Goal: Use online tool/utility: Use online tool/utility

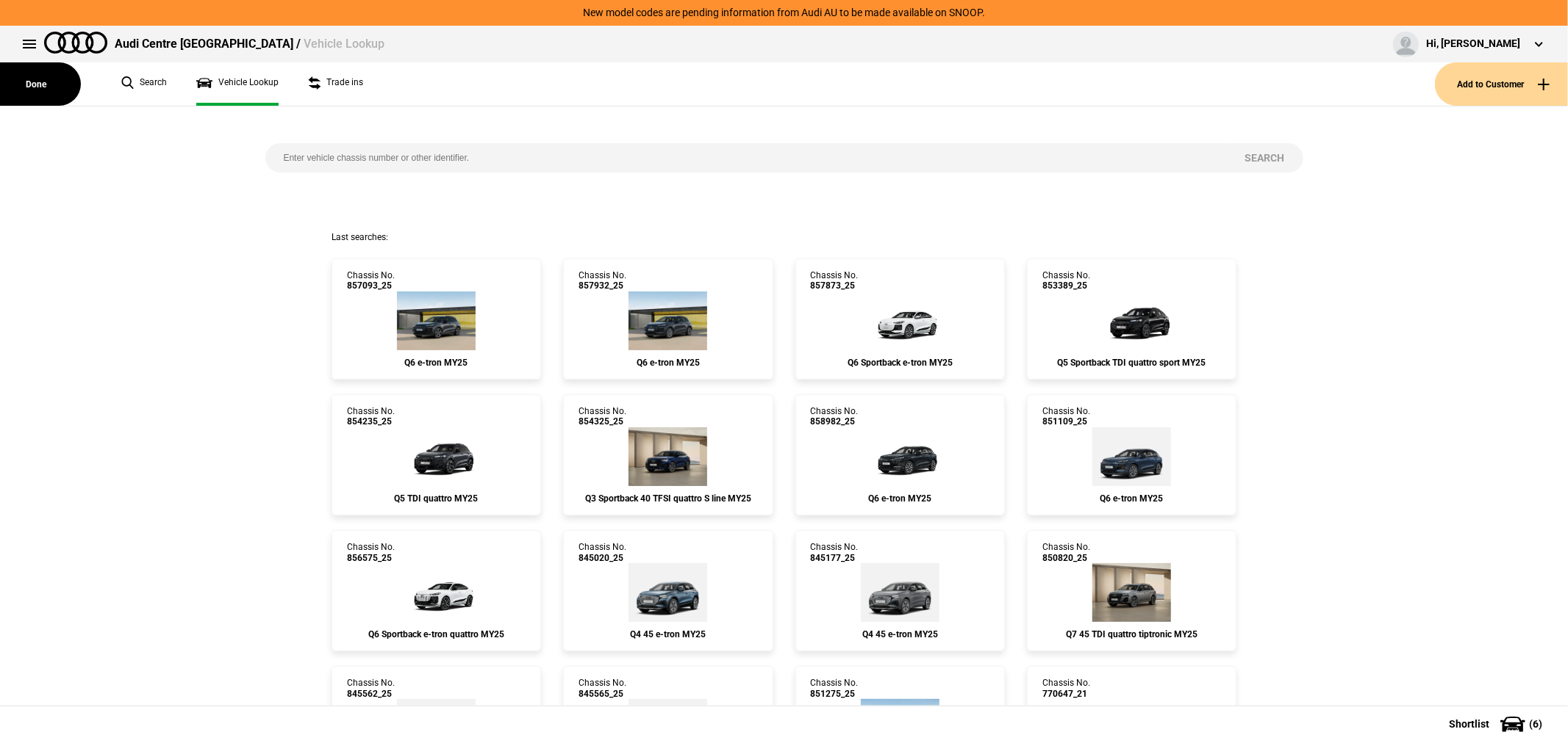
click at [542, 150] on input "search" at bounding box center [746, 157] width 961 height 29
type input "843705"
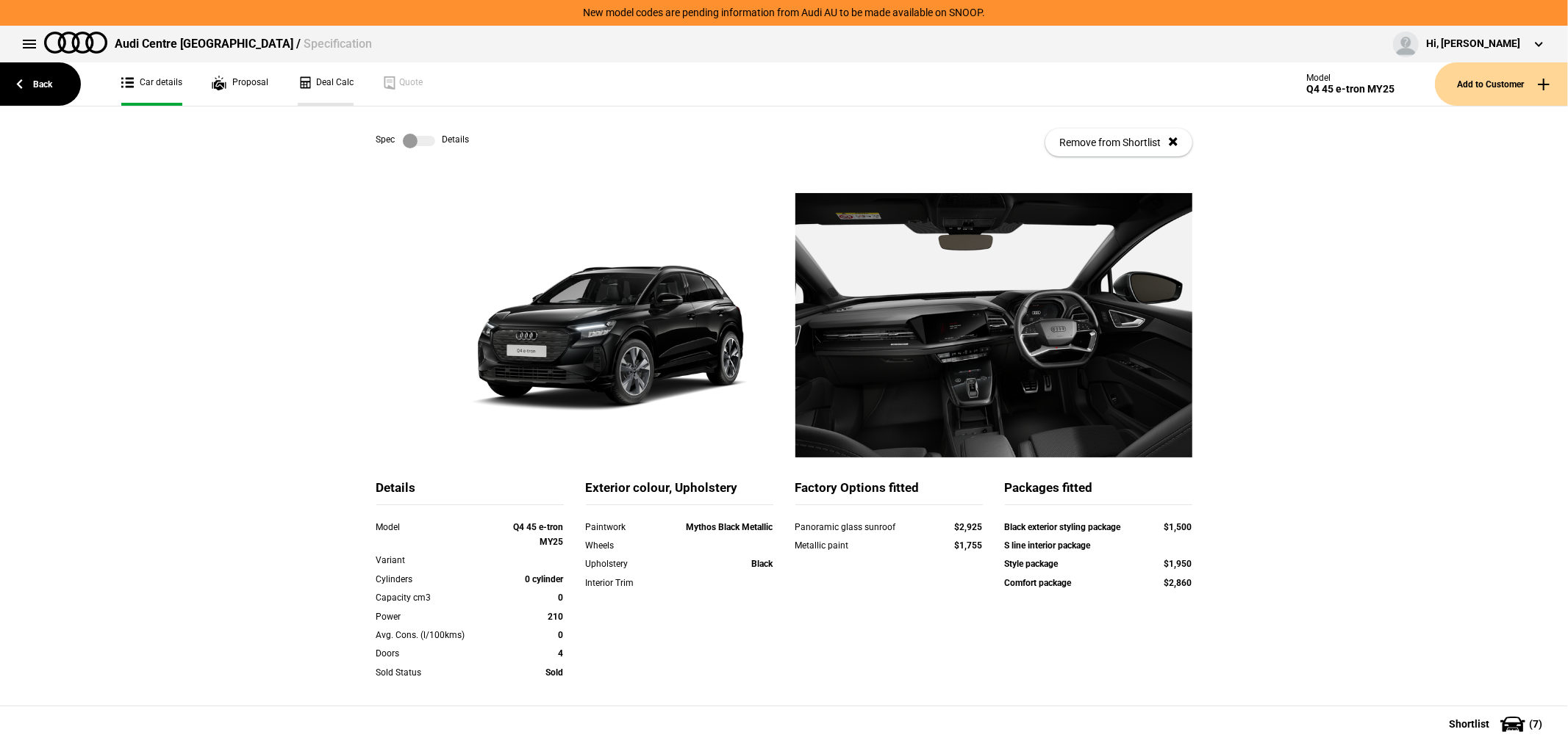
click at [324, 79] on link "Deal Calc" at bounding box center [325, 84] width 56 height 44
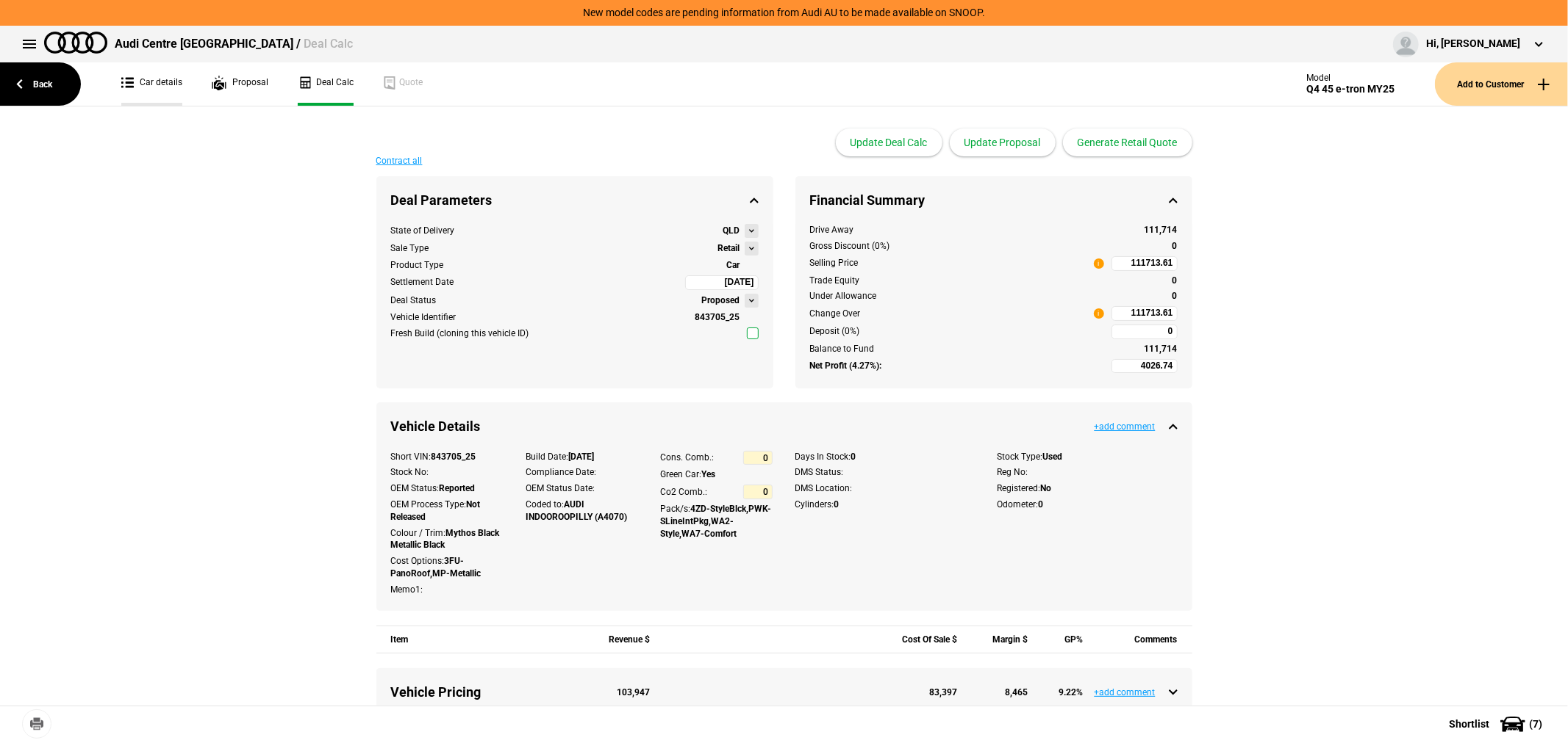
click at [150, 78] on link "Car details" at bounding box center [152, 84] width 61 height 44
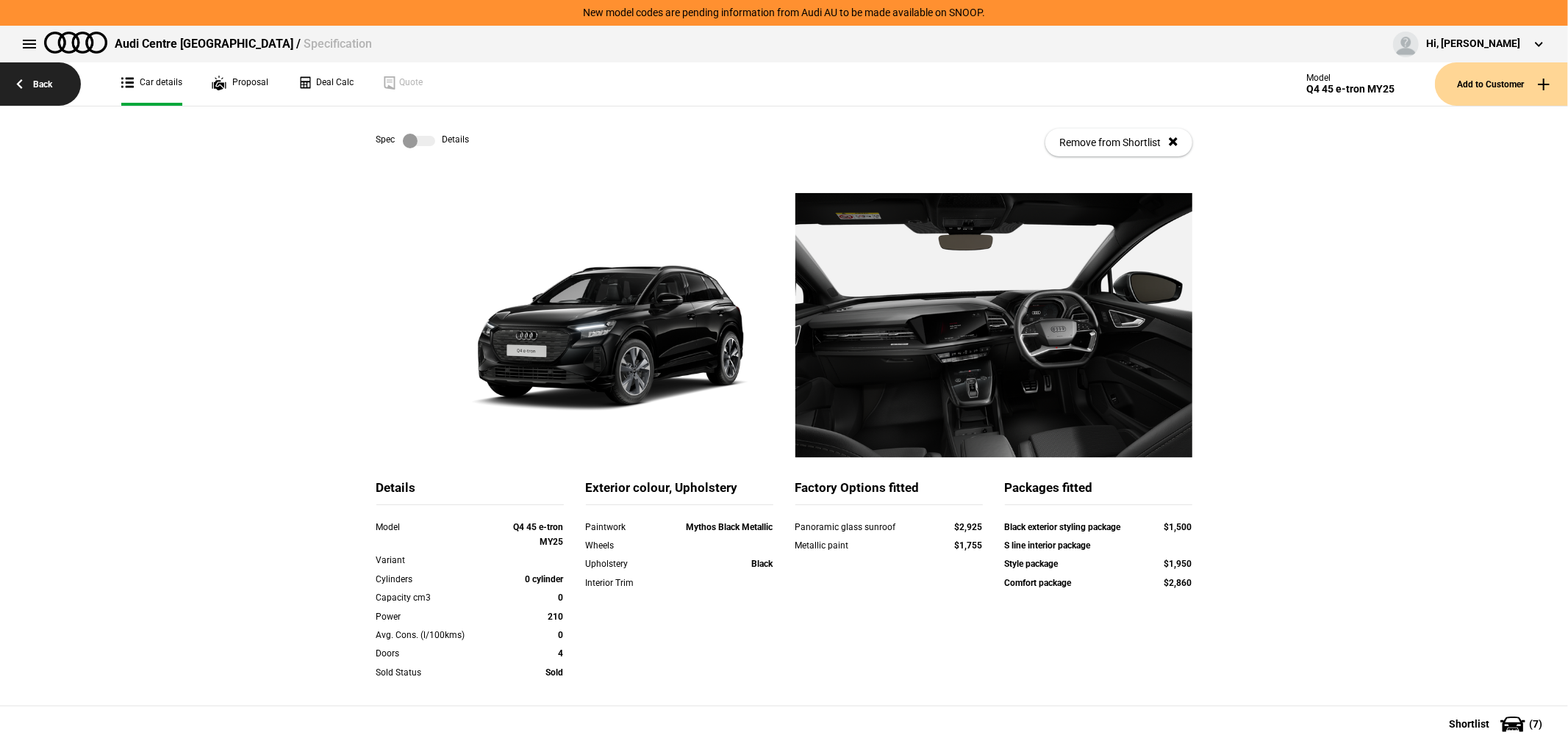
click at [48, 93] on link "Back" at bounding box center [41, 84] width 81 height 44
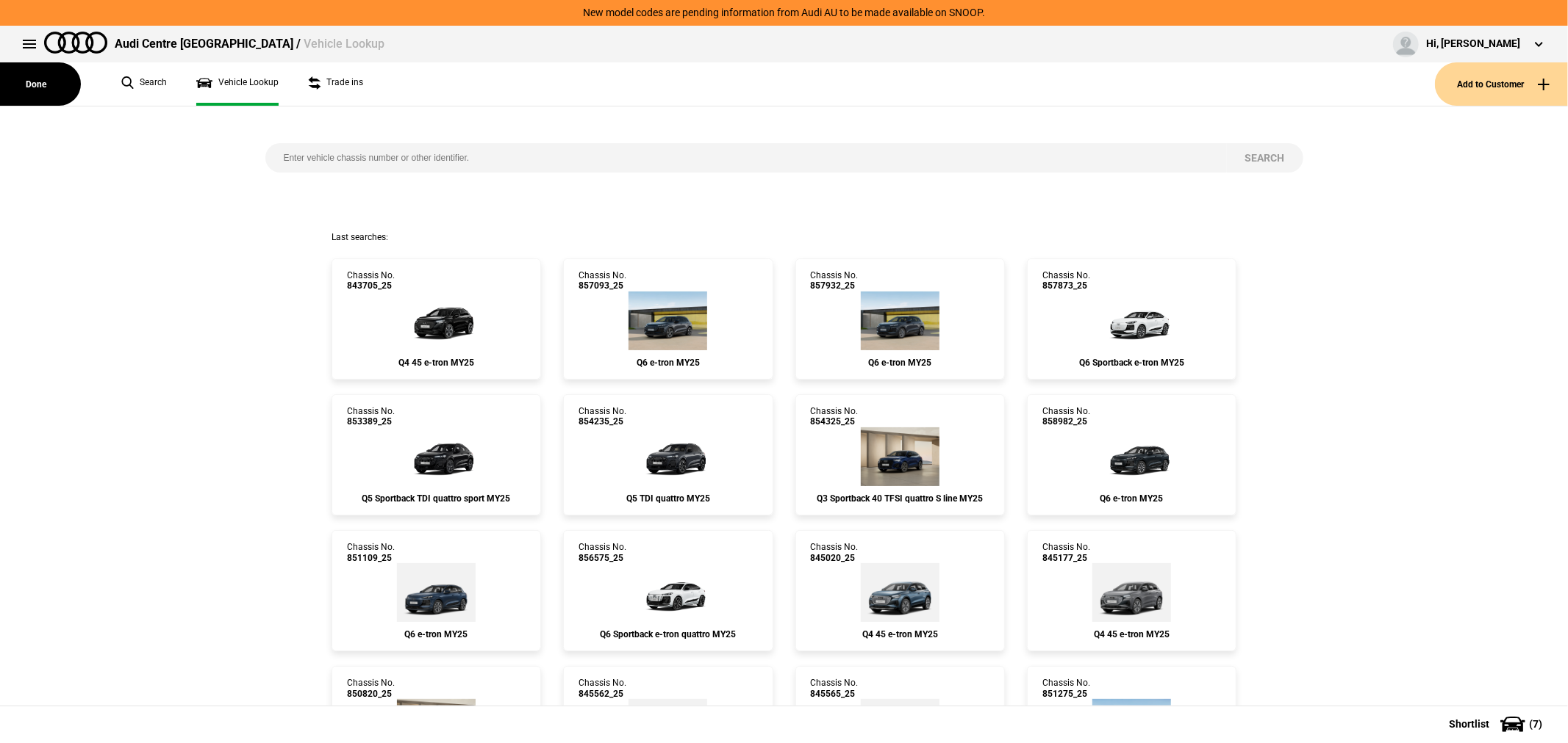
click at [399, 157] on input "search" at bounding box center [746, 157] width 961 height 29
type input "849825"
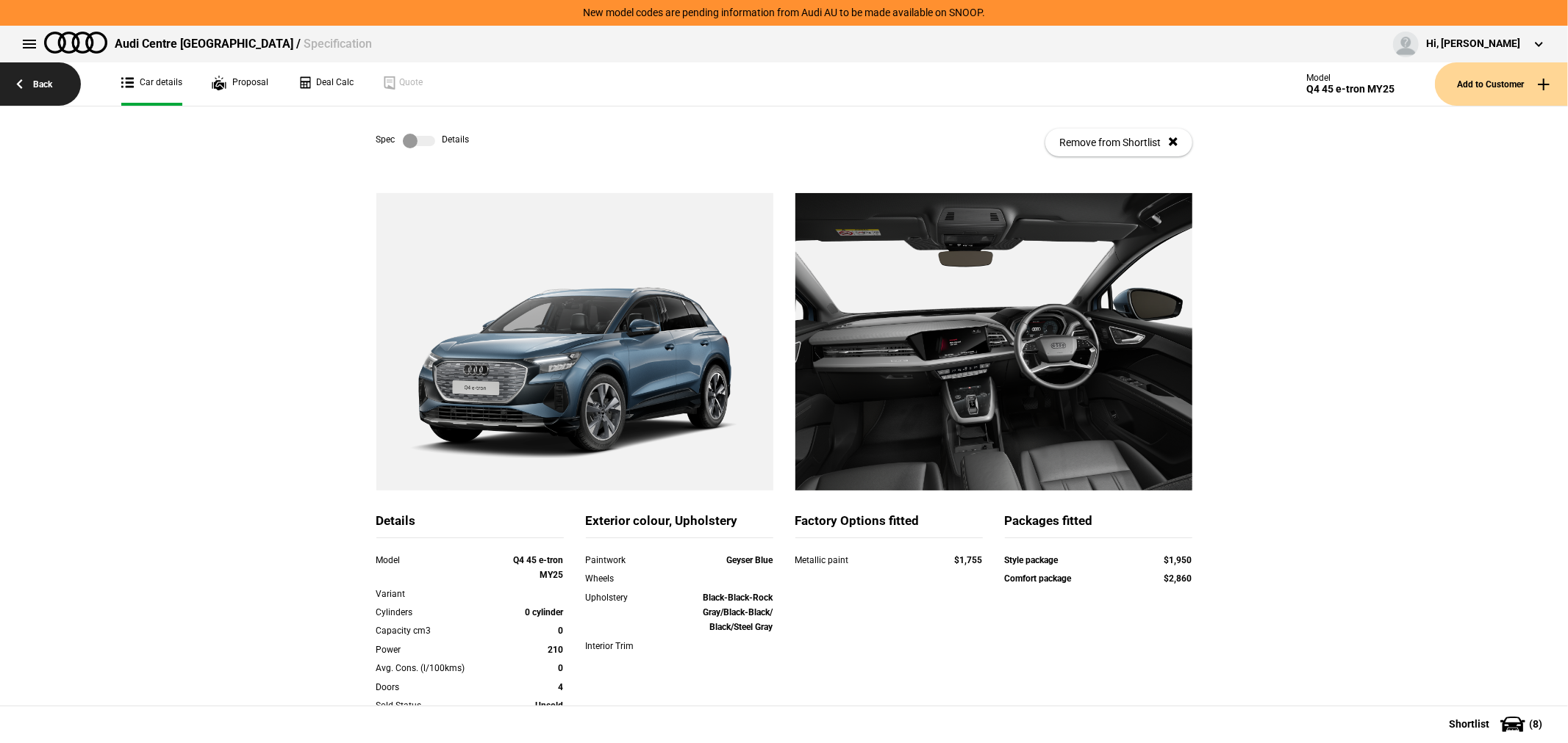
click at [39, 84] on link "Back" at bounding box center [41, 84] width 81 height 44
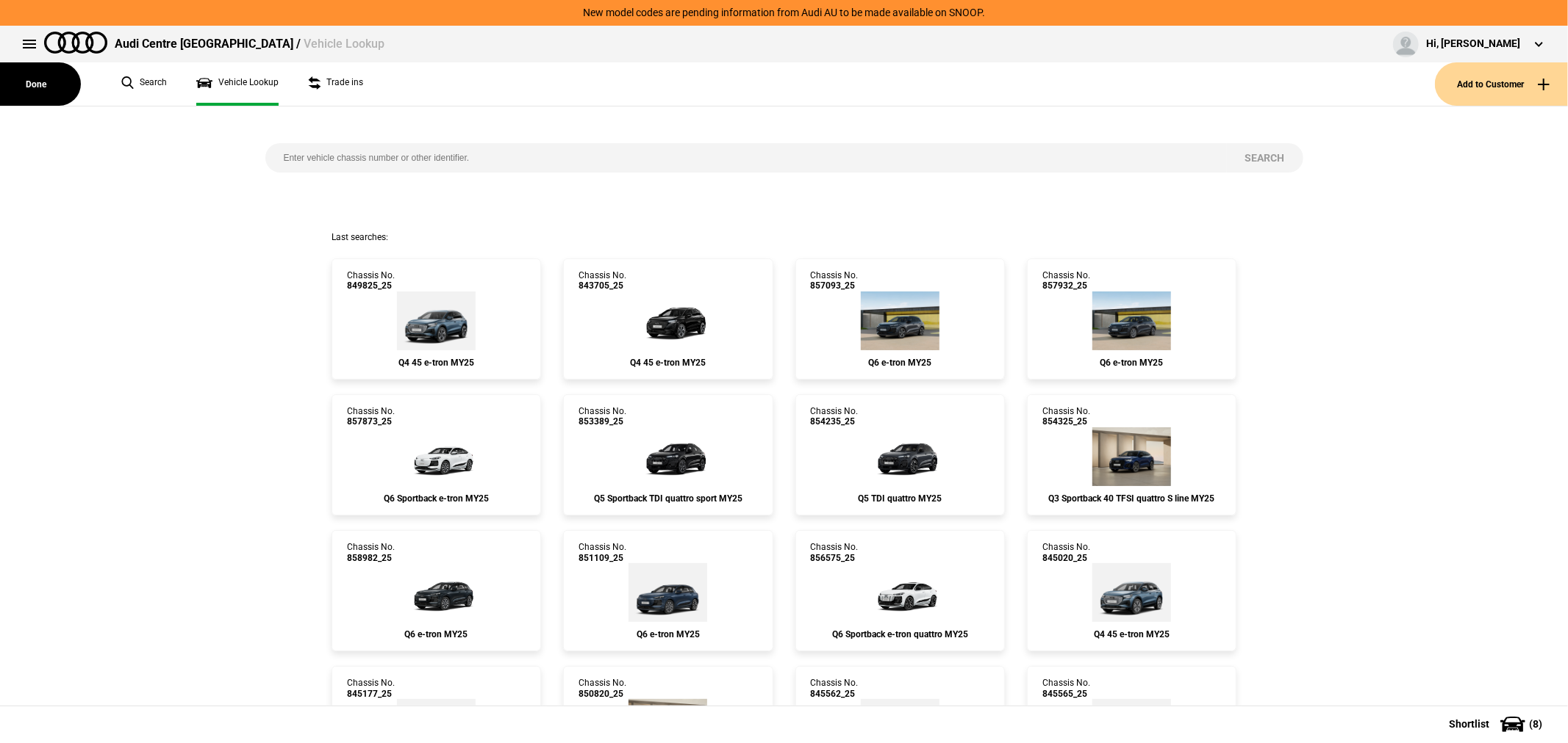
click at [507, 158] on input "search" at bounding box center [746, 157] width 961 height 29
type input "855056"
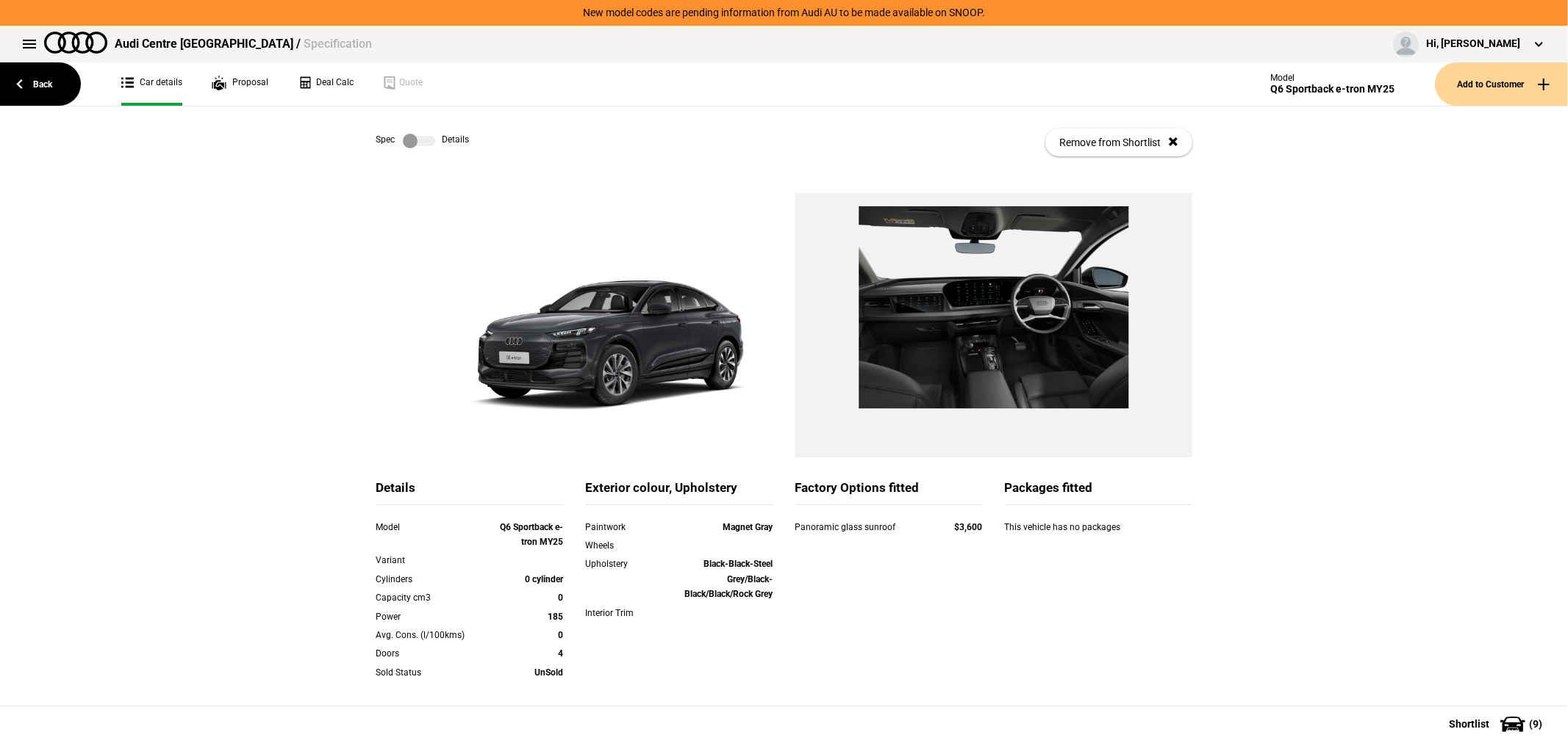
click at [419, 141] on label at bounding box center [419, 141] width 32 height 15
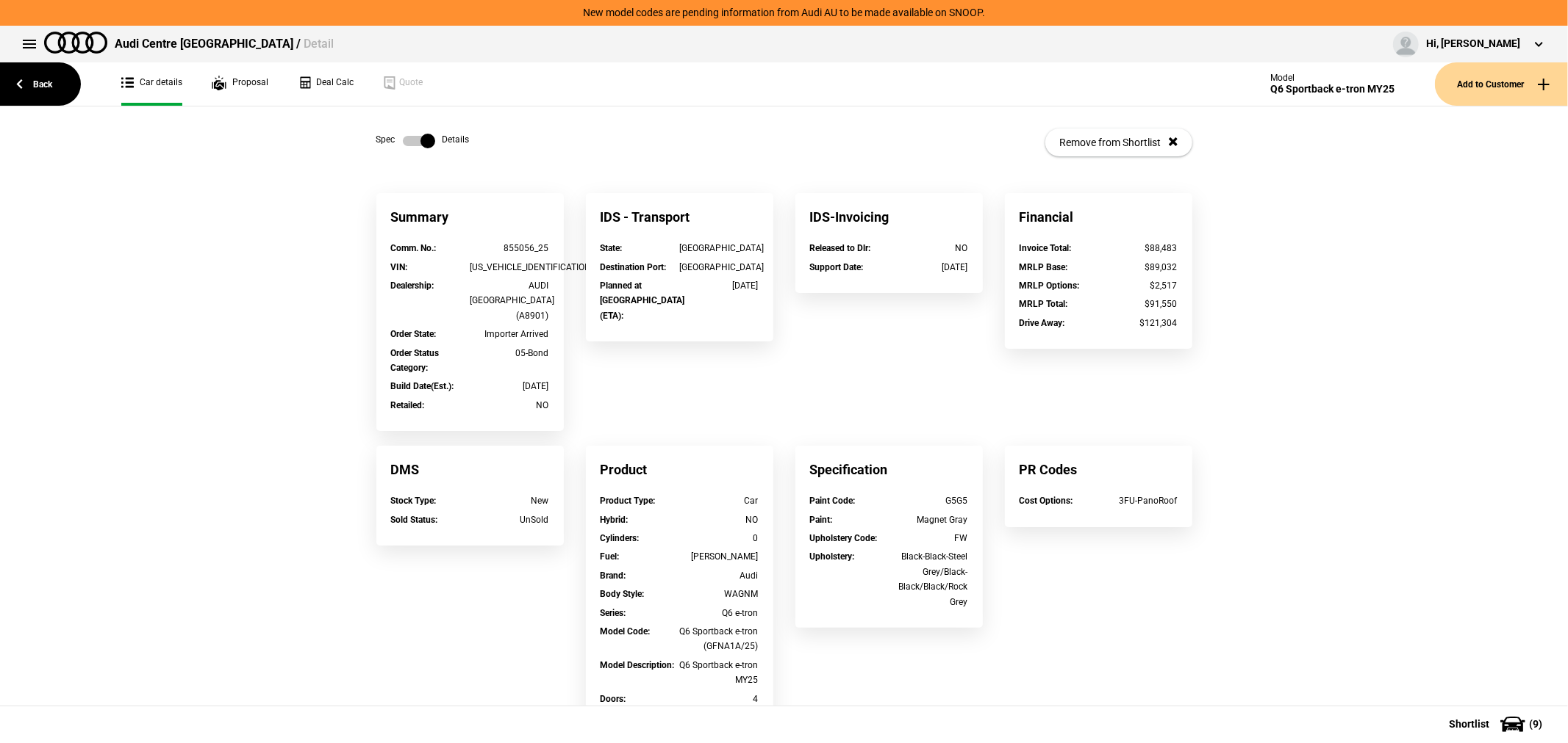
click at [504, 266] on div "[US_VEHICLE_IDENTIFICATION_NUMBER]" at bounding box center [509, 267] width 80 height 15
copy div "[US_VEHICLE_IDENTIFICATION_NUMBER]"
click at [32, 85] on link "Back" at bounding box center [41, 84] width 81 height 44
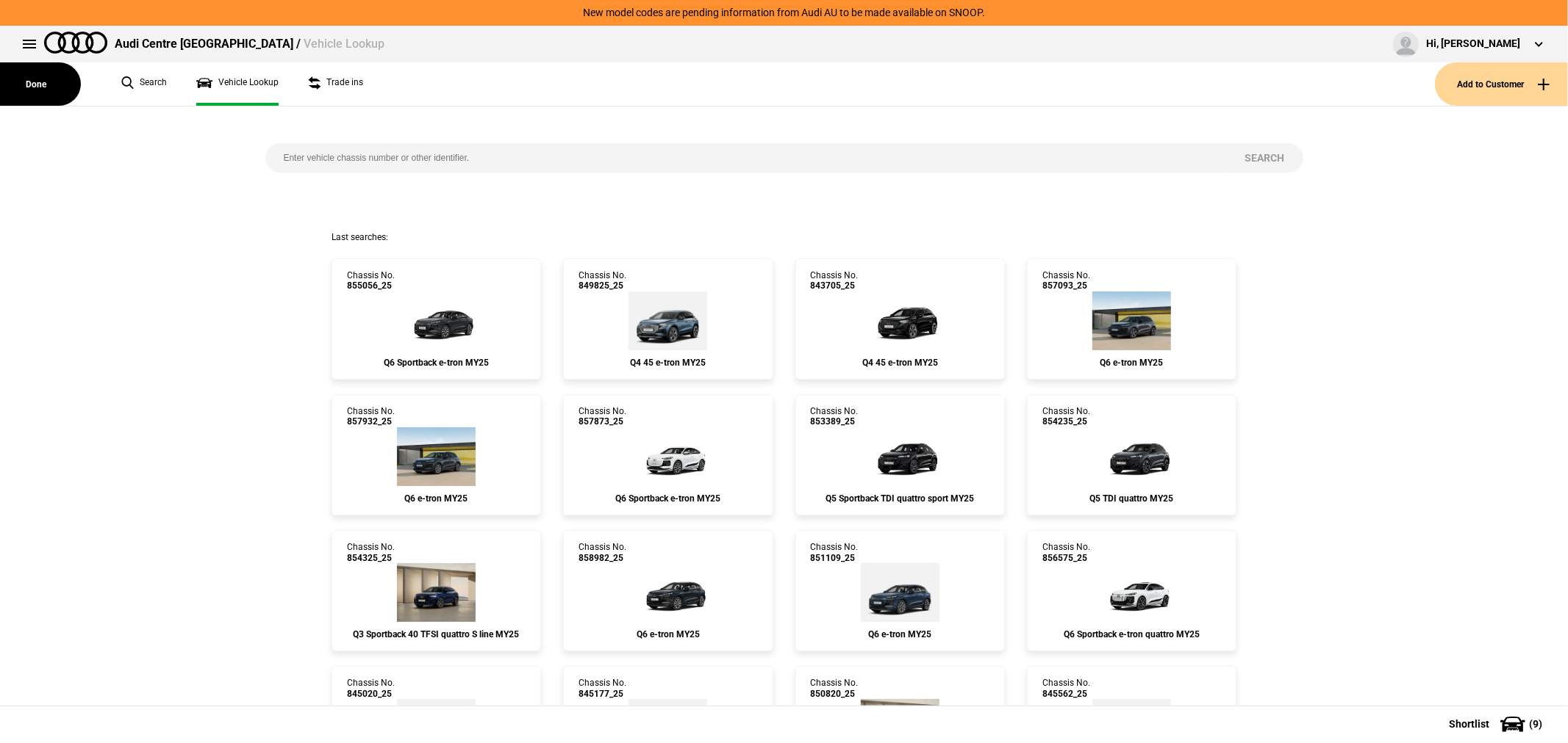
click at [570, 162] on input "search" at bounding box center [746, 157] width 961 height 29
type input "854359"
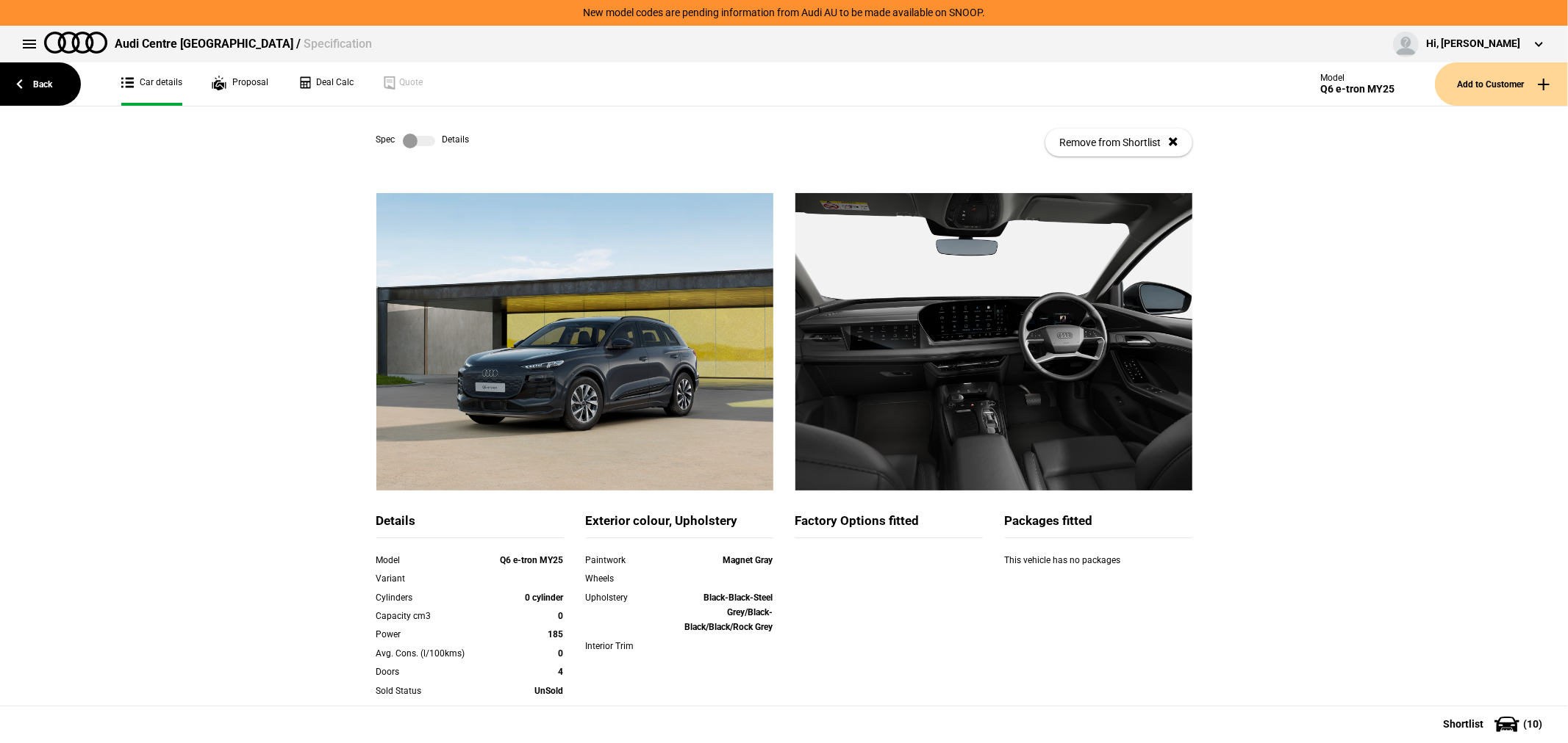
click at [402, 150] on div "Spec Details Remove from Shortlist" at bounding box center [784, 142] width 816 height 72
click at [412, 141] on label at bounding box center [419, 141] width 32 height 15
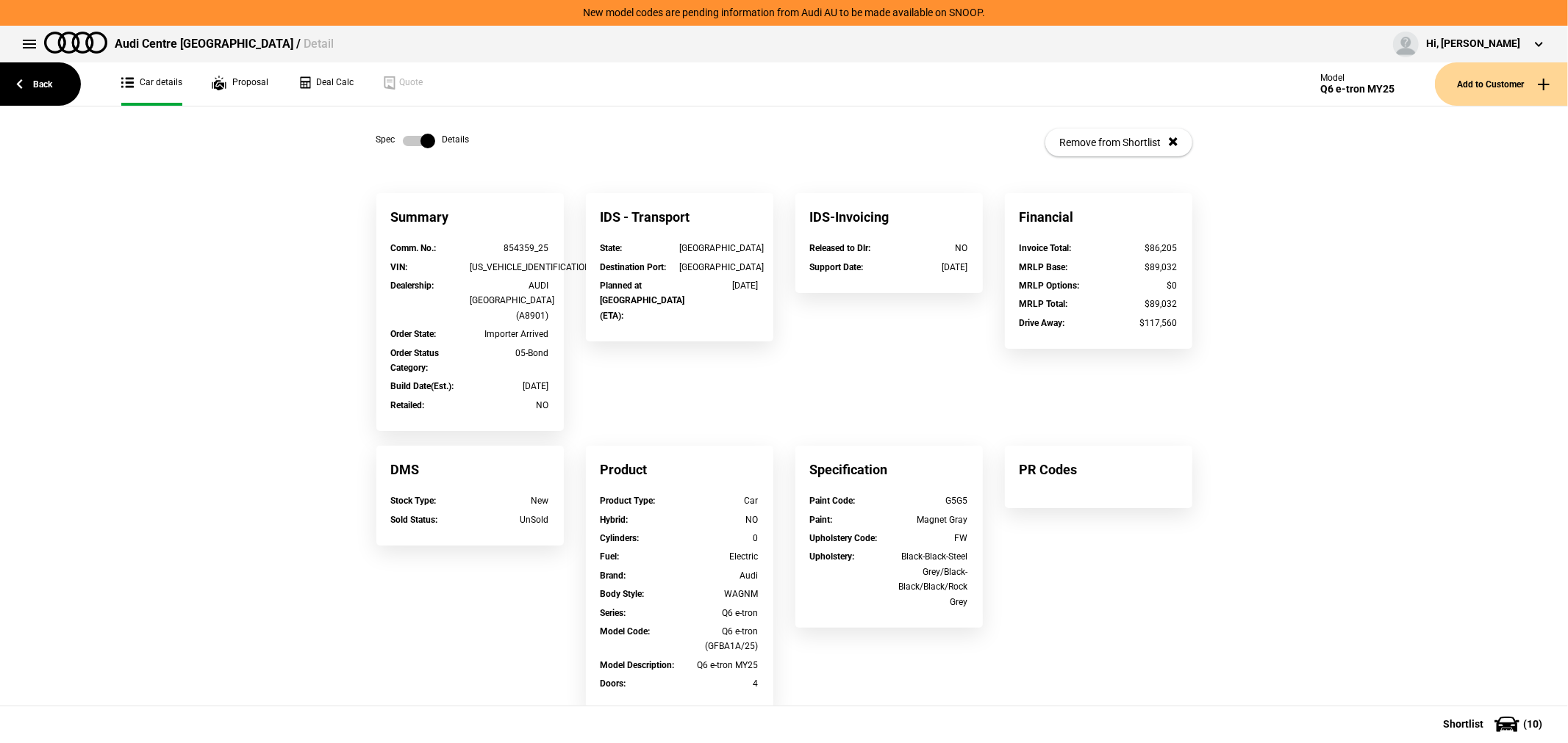
click at [501, 269] on div "[US_VEHICLE_IDENTIFICATION_NUMBER]" at bounding box center [509, 267] width 80 height 15
copy div "[US_VEHICLE_IDENTIFICATION_NUMBER]"
click at [33, 79] on link "Back" at bounding box center [41, 84] width 81 height 44
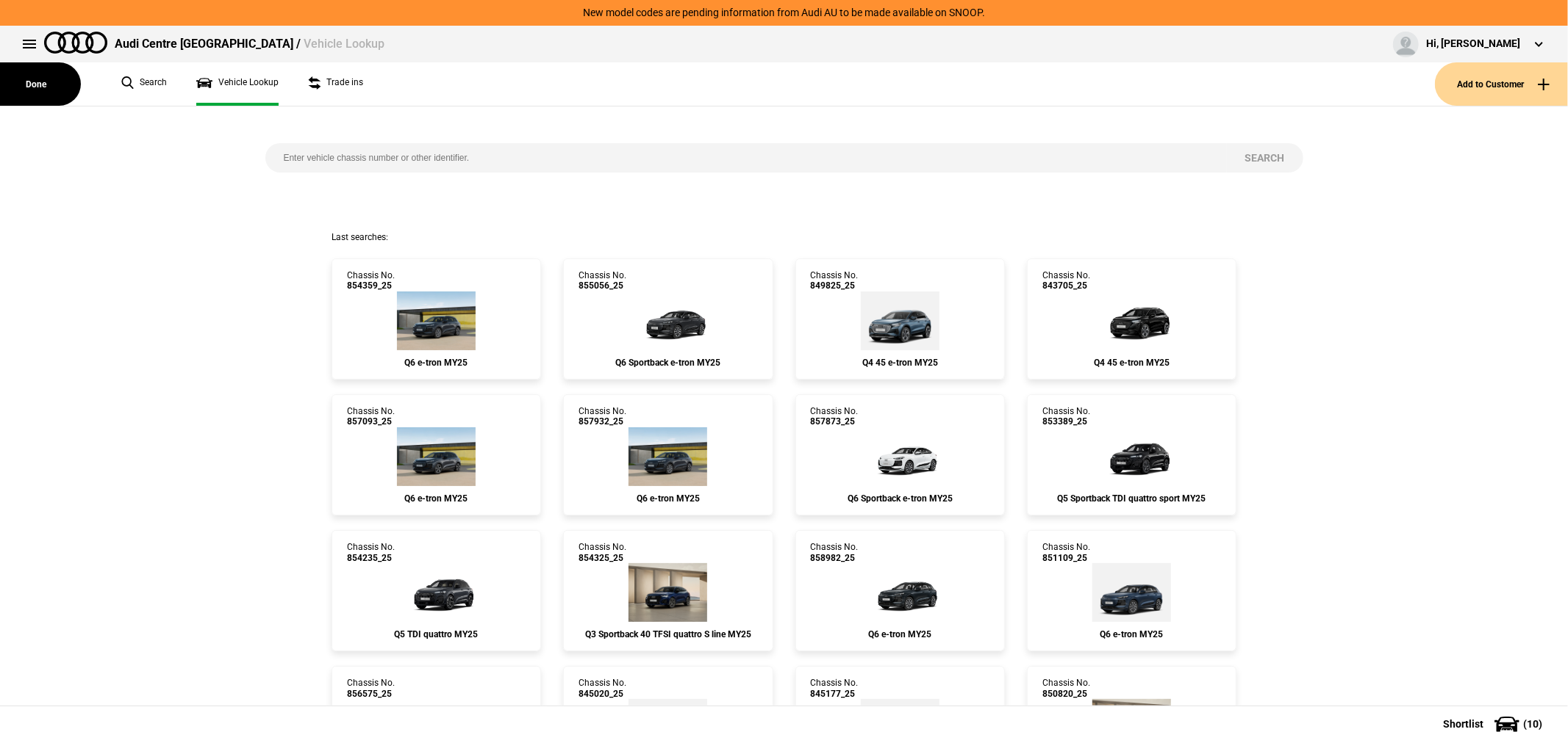
click at [434, 157] on input "search" at bounding box center [746, 157] width 961 height 29
type input "854360"
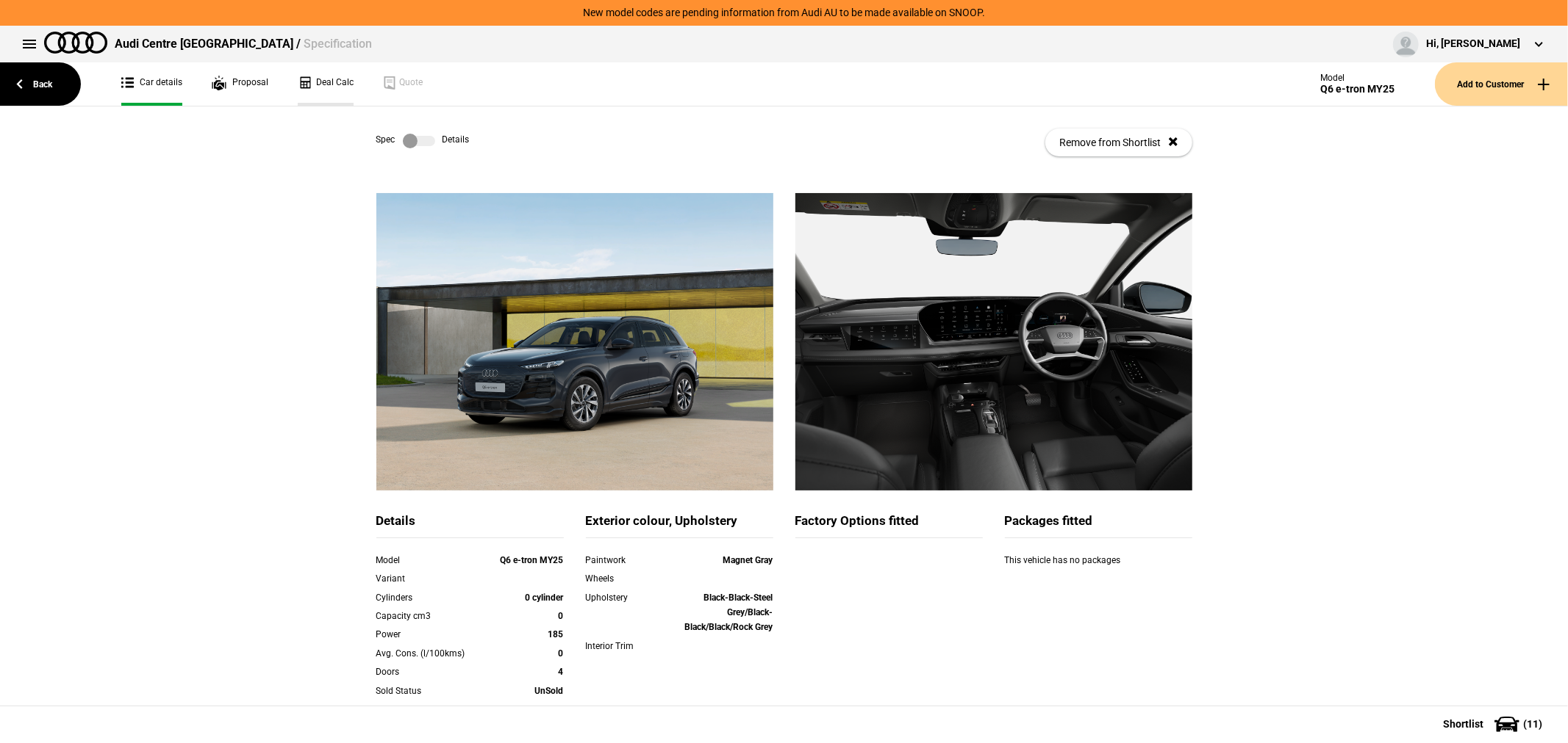
click at [331, 76] on link "Deal Calc" at bounding box center [325, 84] width 56 height 44
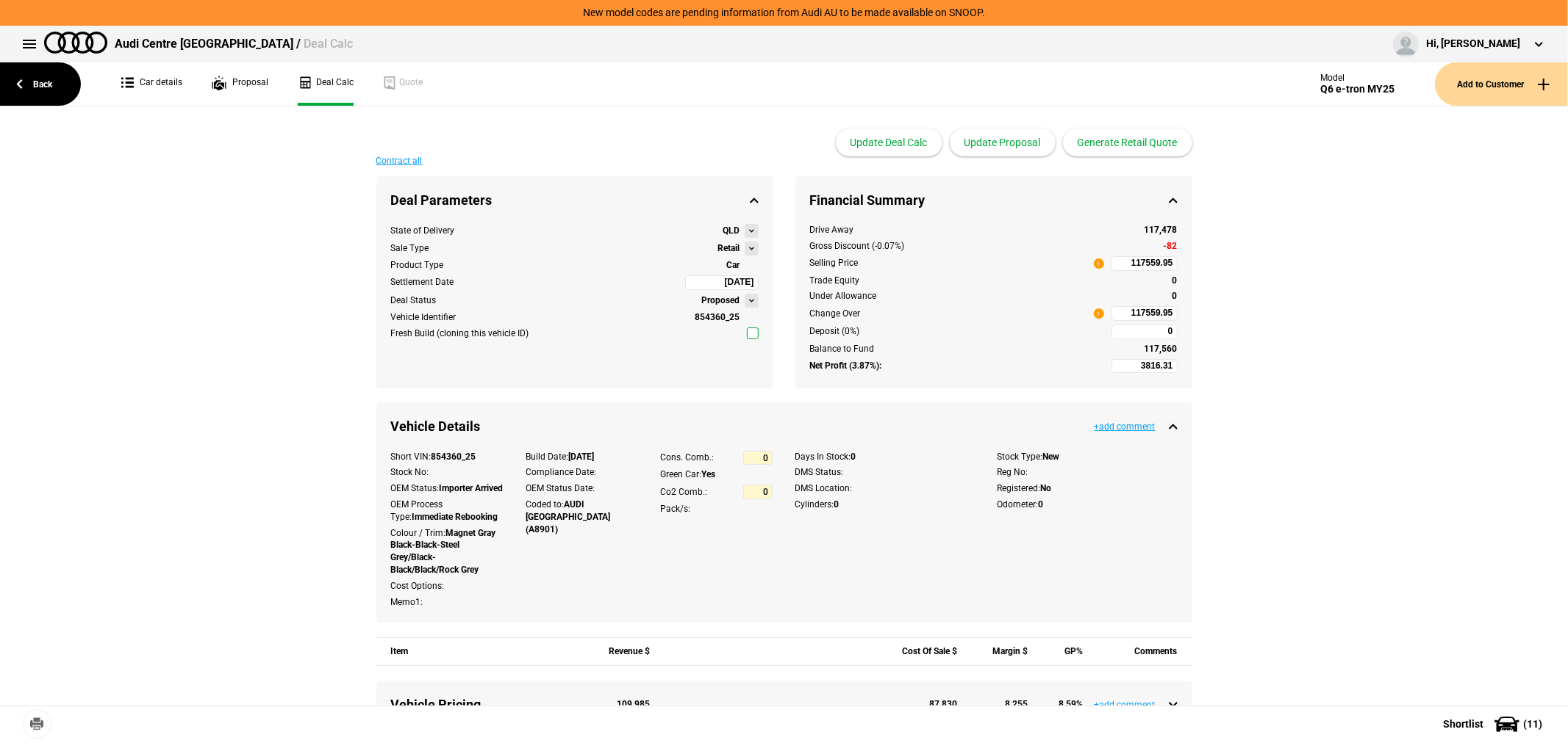
click at [745, 247] on button at bounding box center [751, 248] width 14 height 14
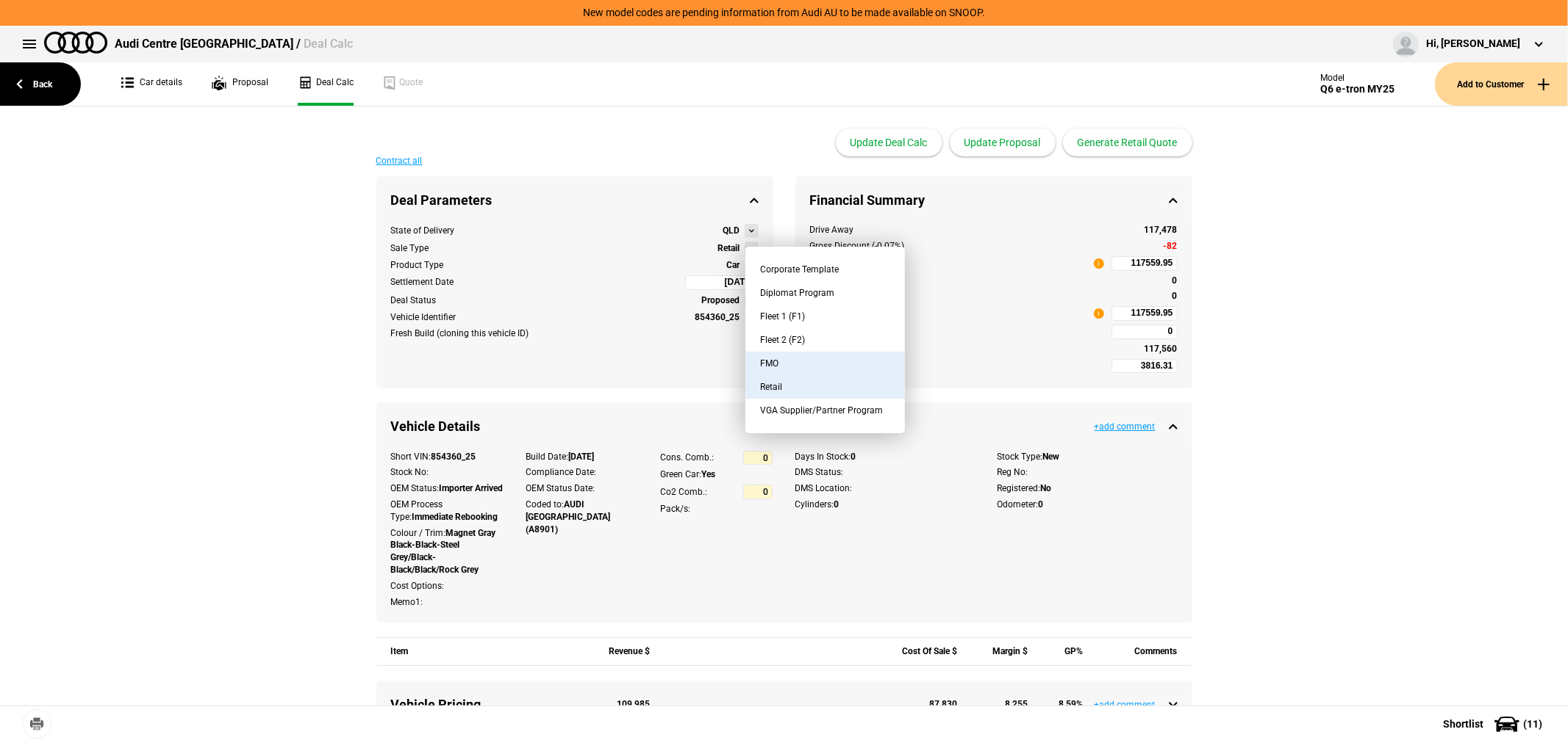
click at [823, 364] on button "FMO" at bounding box center [825, 363] width 160 height 24
type input "-2635.3"
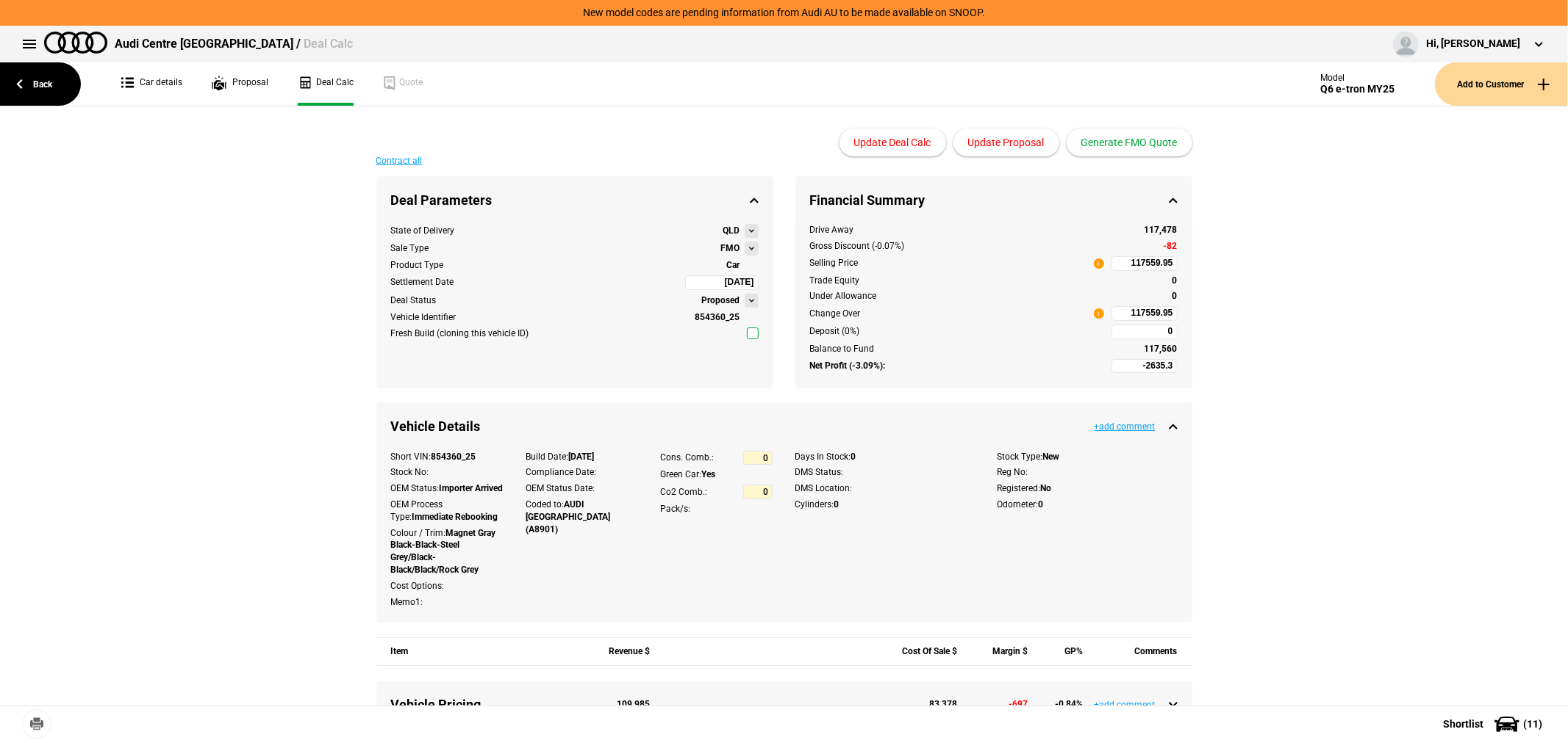
type input "93666.54"
type input "-5135.3"
click at [1009, 131] on button "Update Proposal" at bounding box center [1006, 142] width 106 height 28
click at [1164, 144] on button "Generate FMO Quote" at bounding box center [1129, 142] width 125 height 28
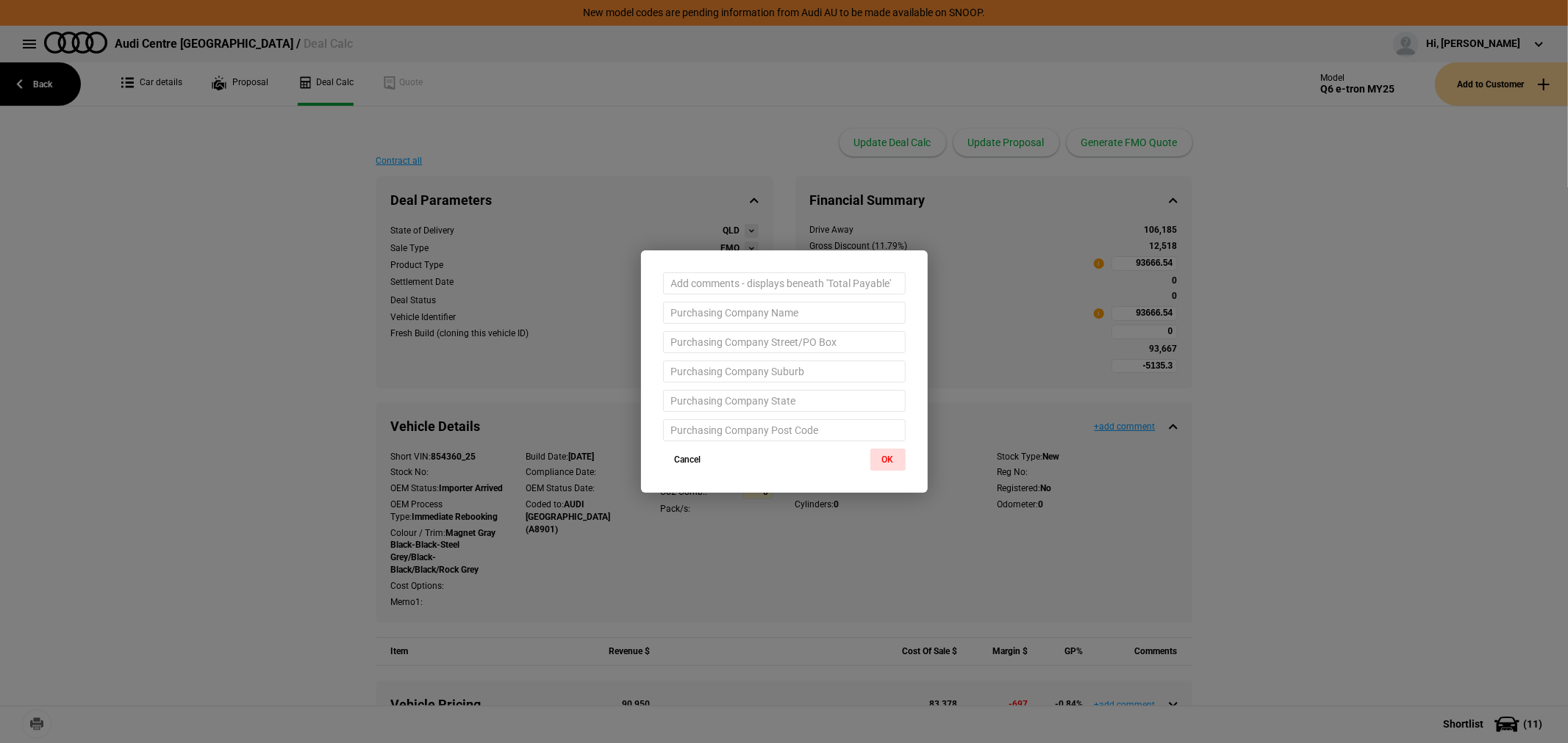
click at [886, 460] on button "OK" at bounding box center [888, 459] width 35 height 22
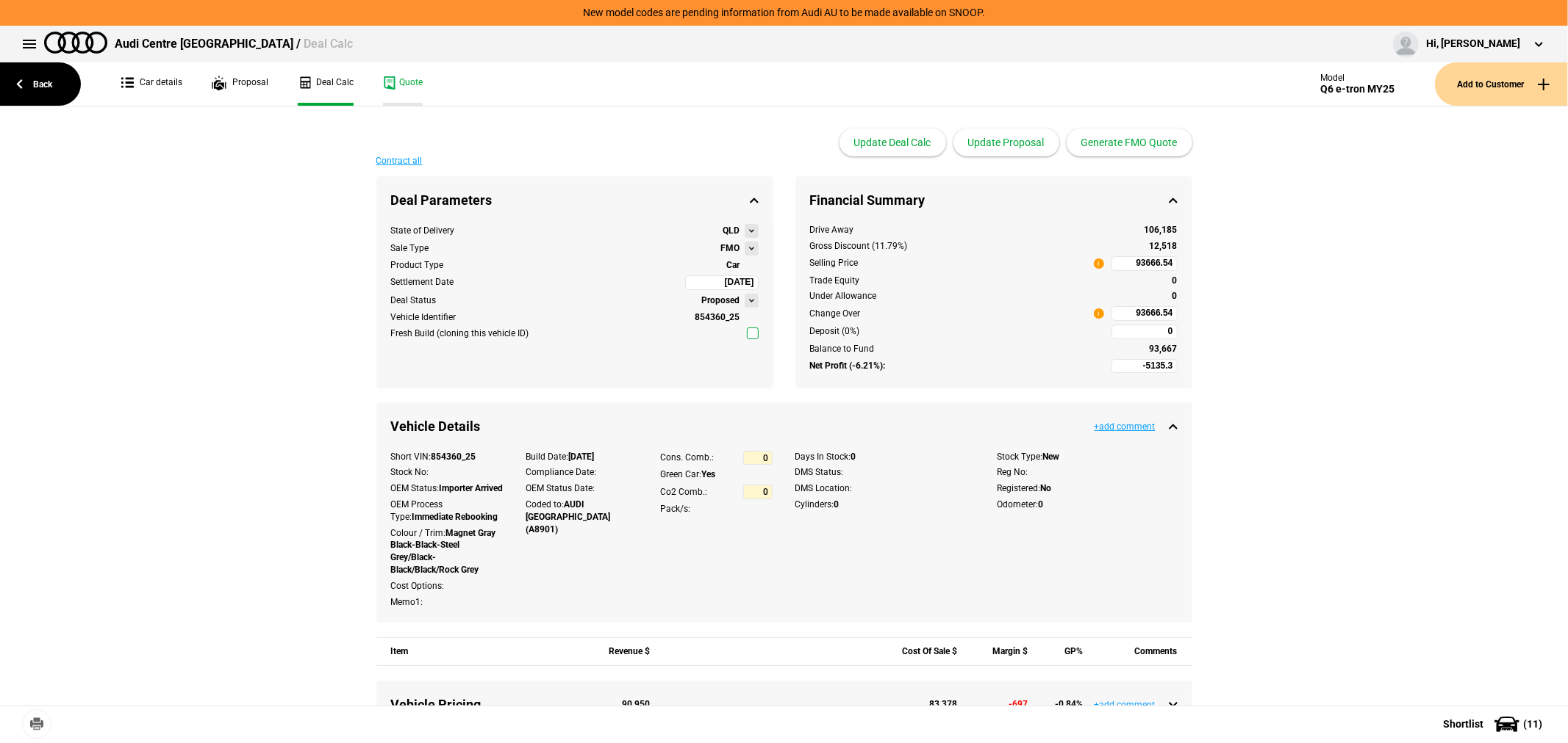
click at [398, 72] on link "Quote" at bounding box center [403, 84] width 40 height 44
click at [35, 77] on link "Back" at bounding box center [41, 84] width 81 height 44
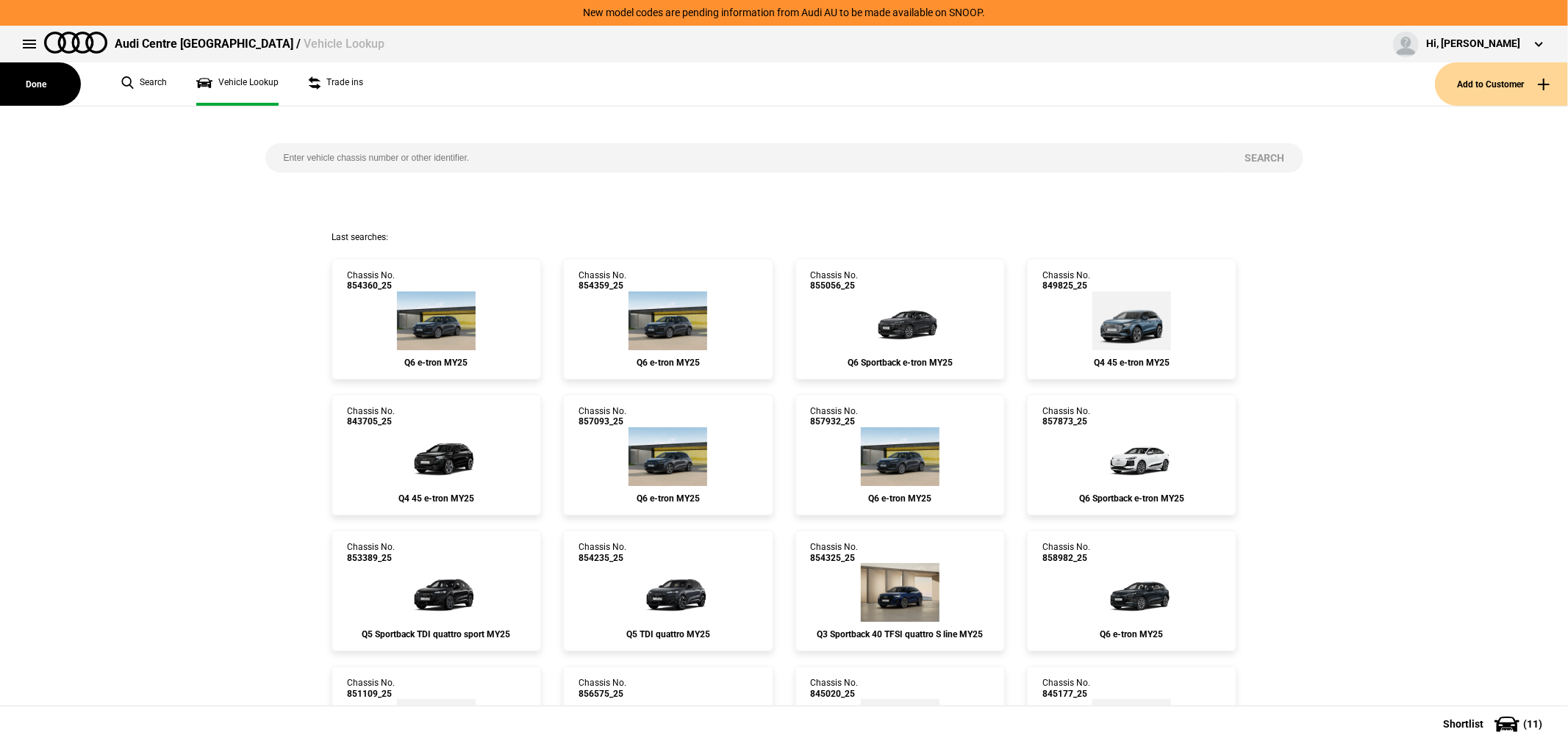
click at [508, 153] on input "search" at bounding box center [746, 157] width 961 height 29
type input "854299"
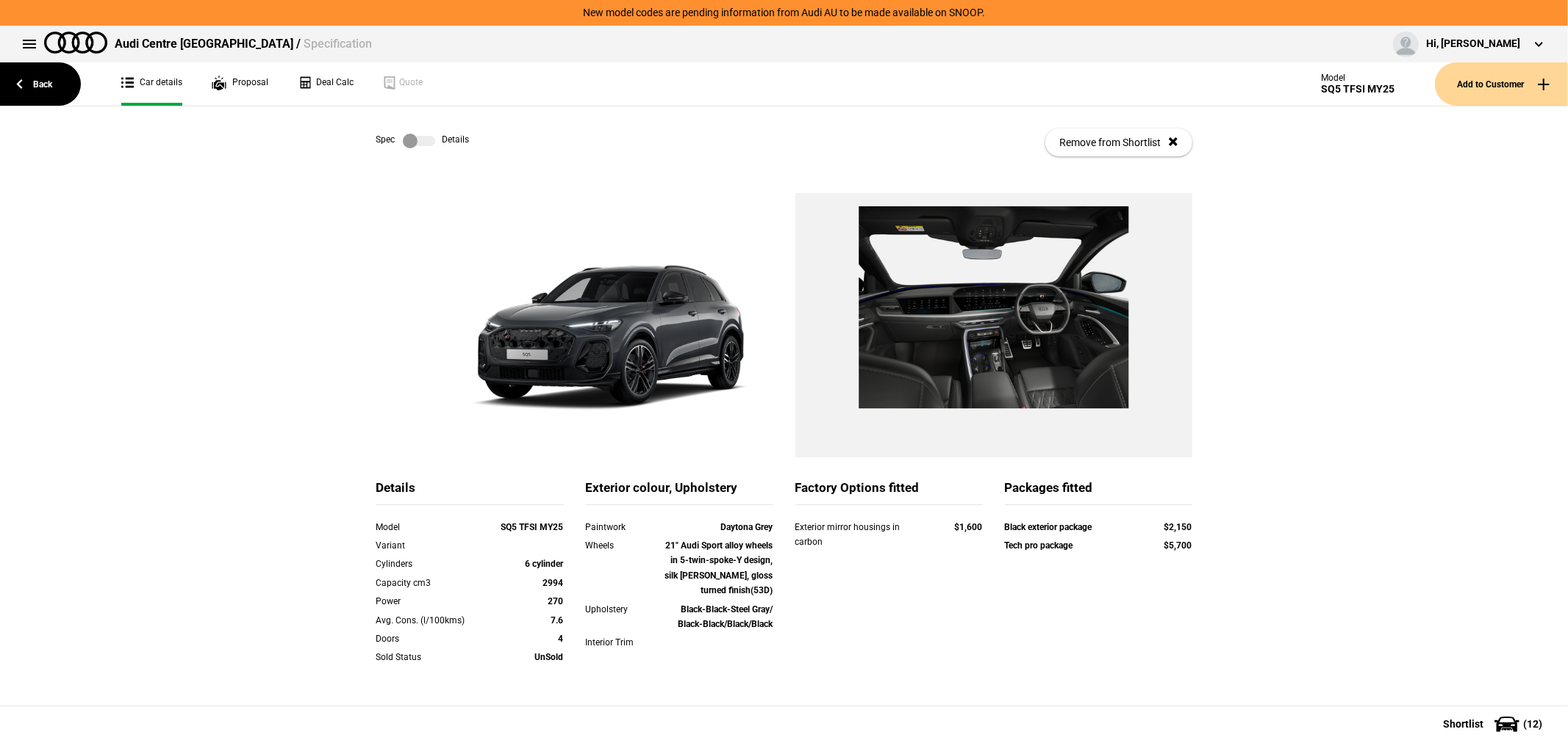
click at [420, 142] on label at bounding box center [419, 141] width 32 height 15
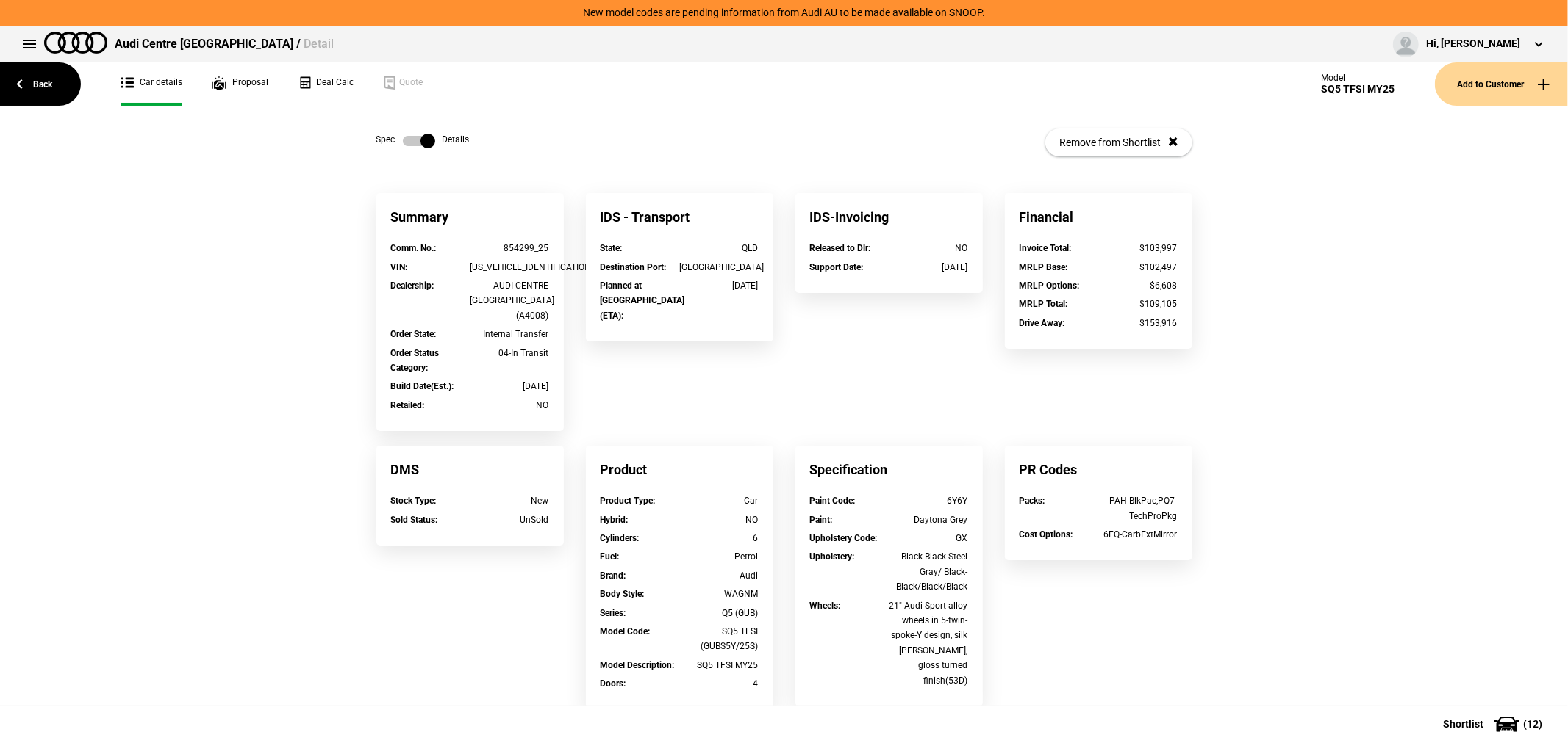
click at [413, 141] on label at bounding box center [419, 141] width 32 height 15
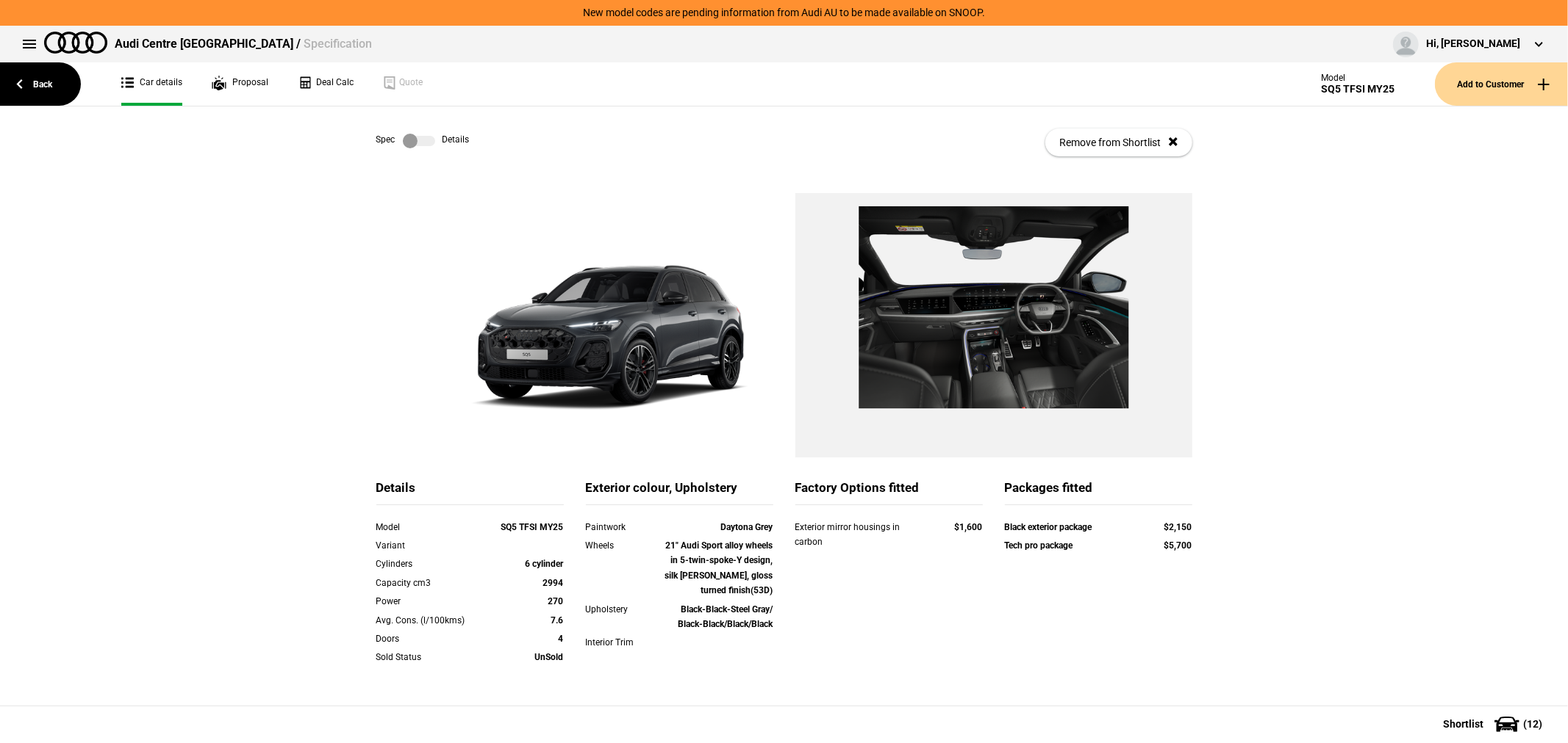
click at [410, 135] on label at bounding box center [419, 141] width 32 height 15
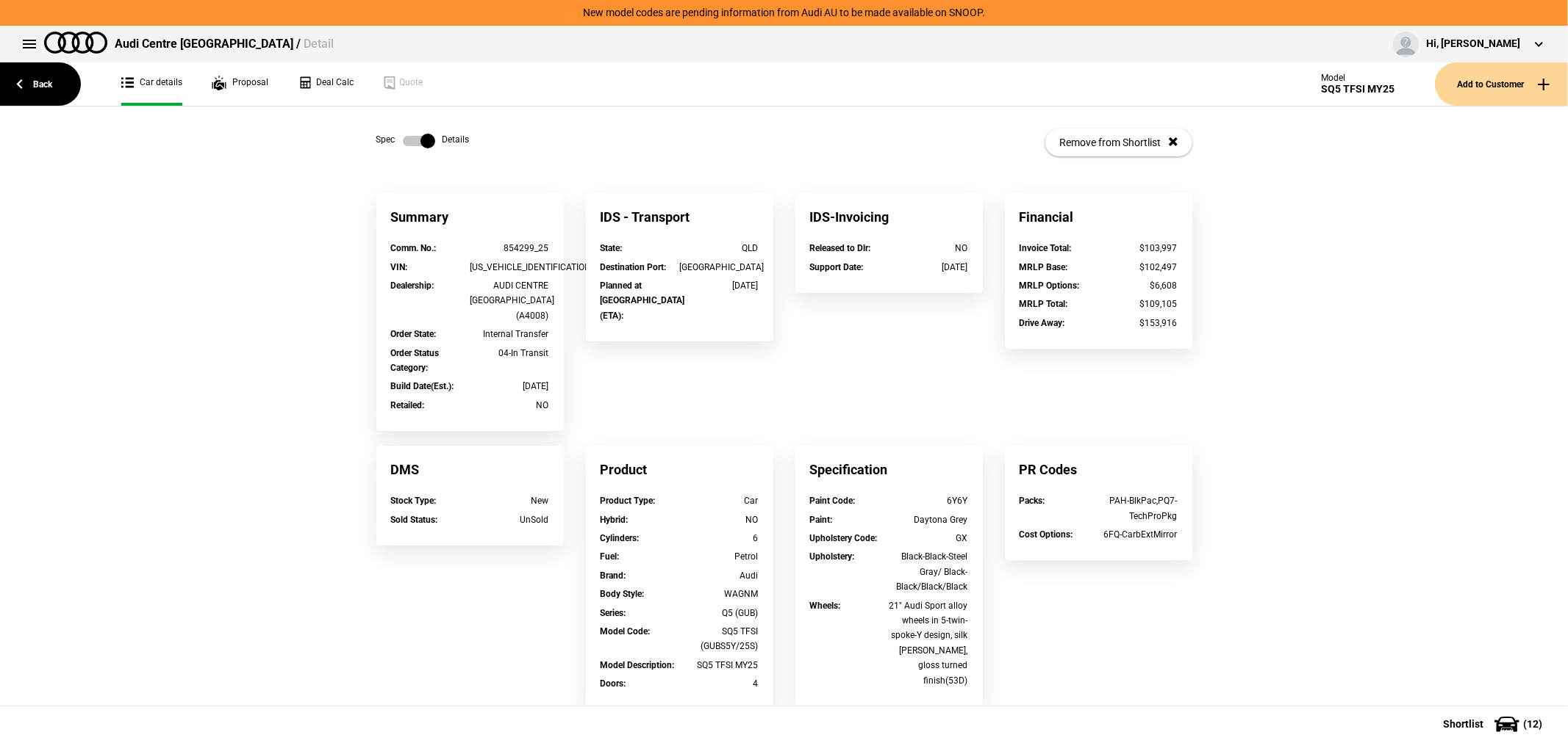
click at [407, 140] on label at bounding box center [419, 141] width 32 height 15
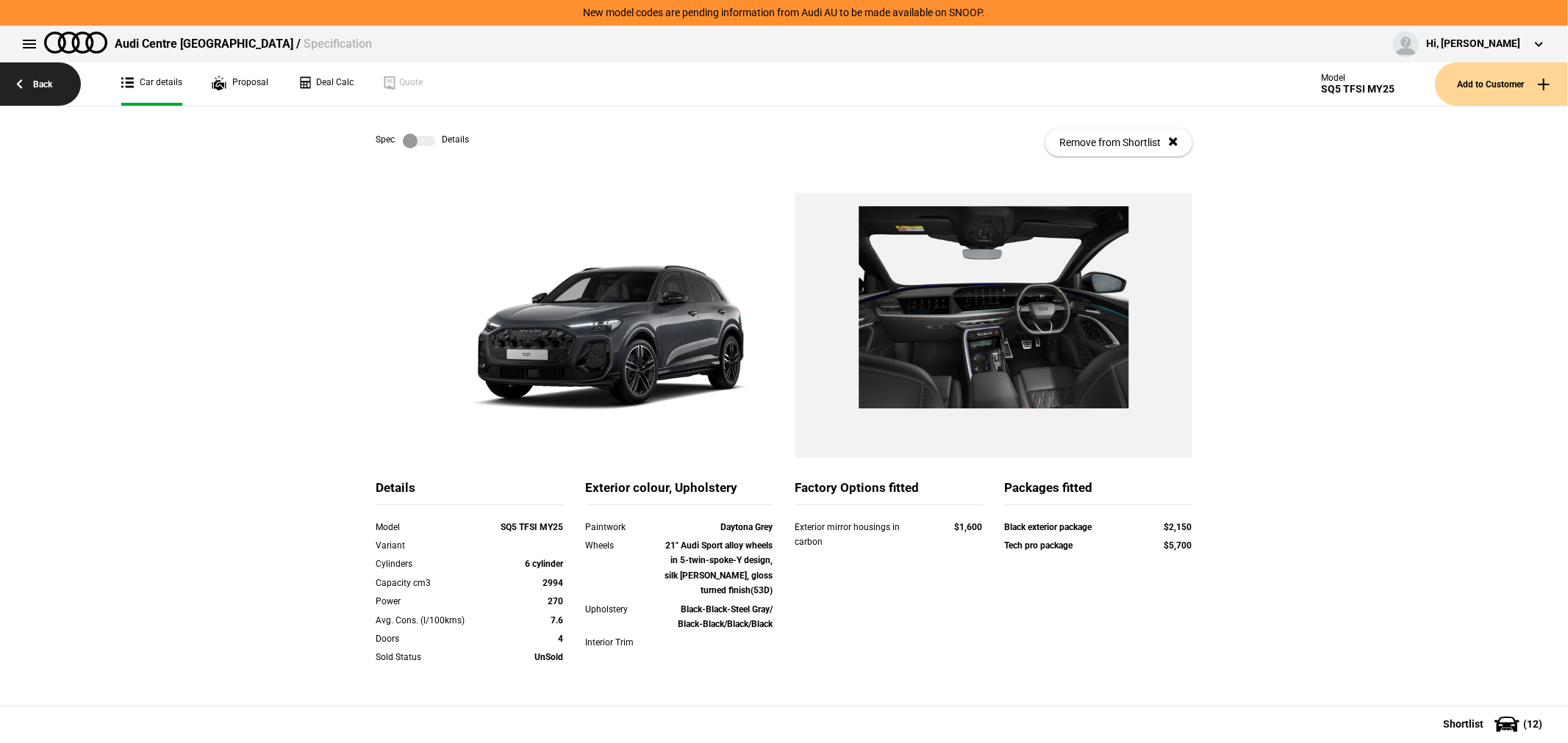
click at [57, 77] on link "Back" at bounding box center [41, 84] width 81 height 44
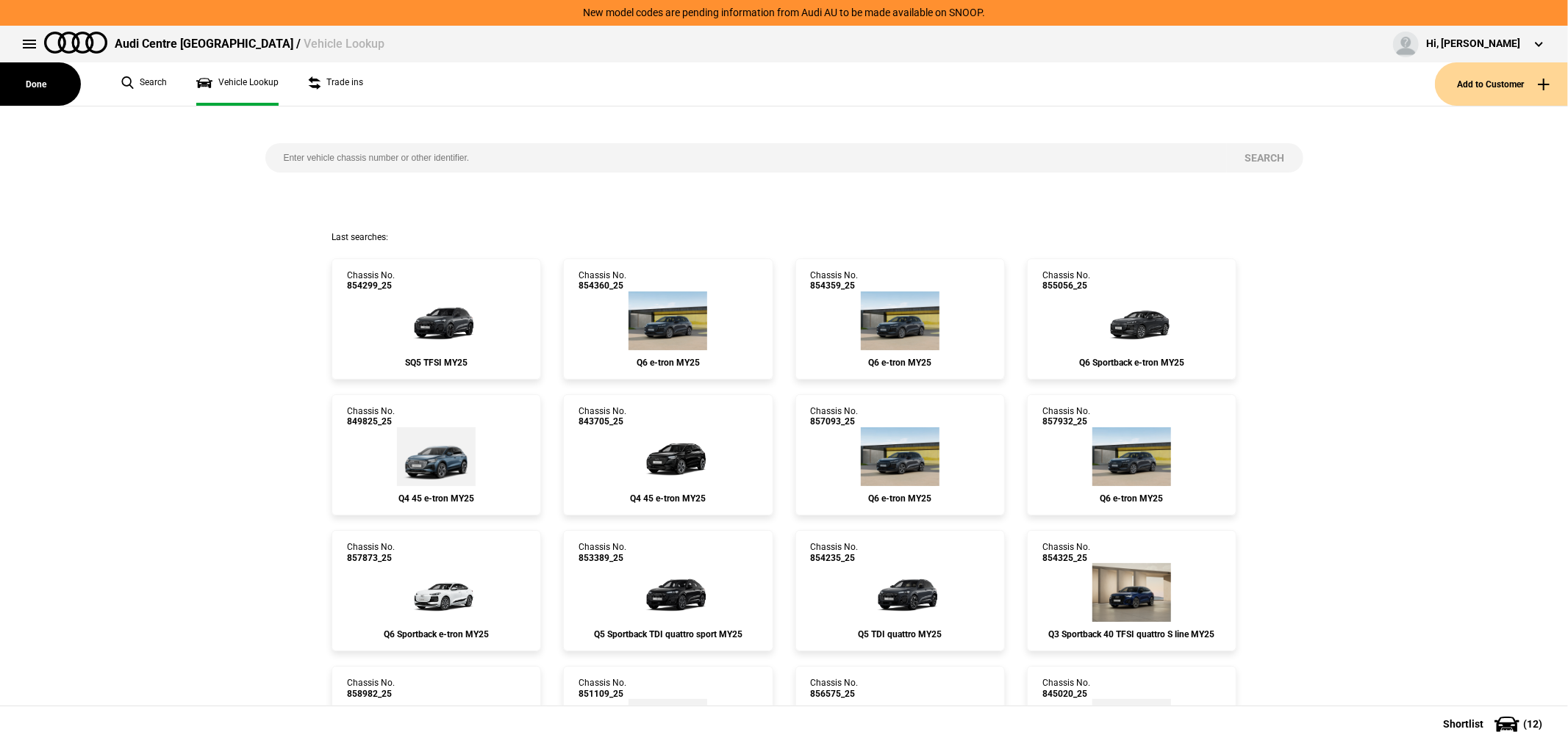
click at [493, 148] on input "search" at bounding box center [746, 157] width 961 height 29
type input "853348"
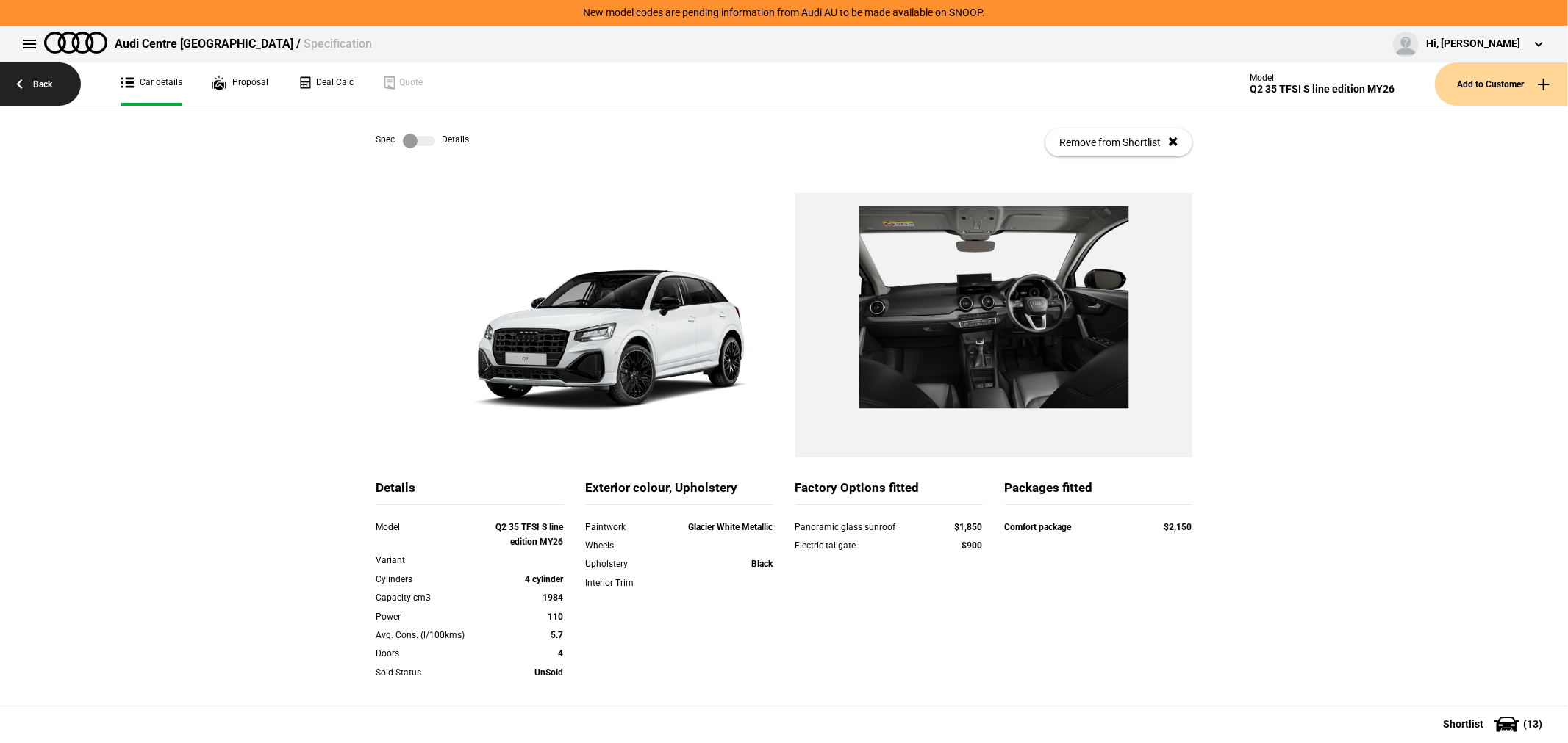
click at [35, 68] on link "Back" at bounding box center [41, 84] width 81 height 44
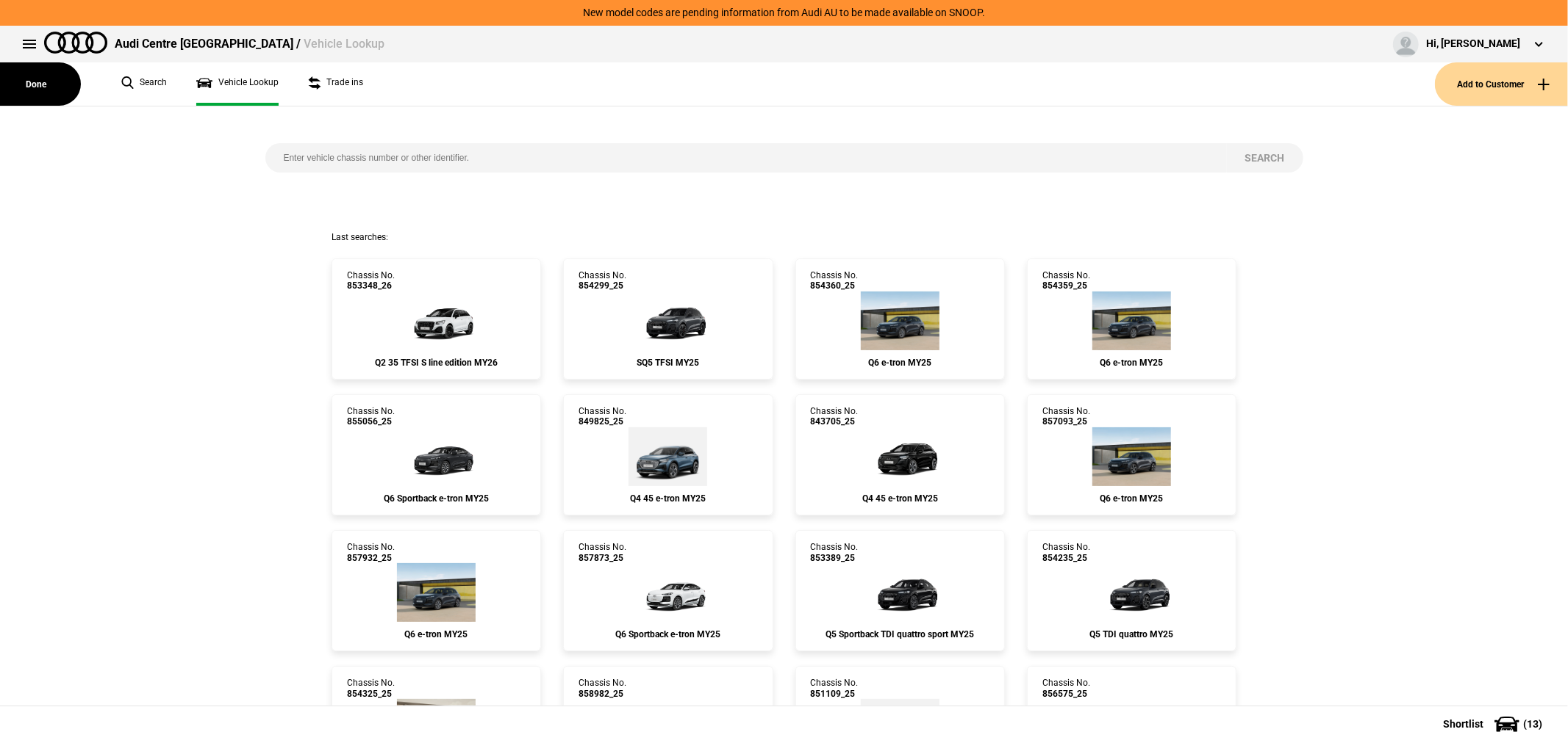
click at [399, 159] on input "search" at bounding box center [746, 157] width 961 height 29
type input "858469"
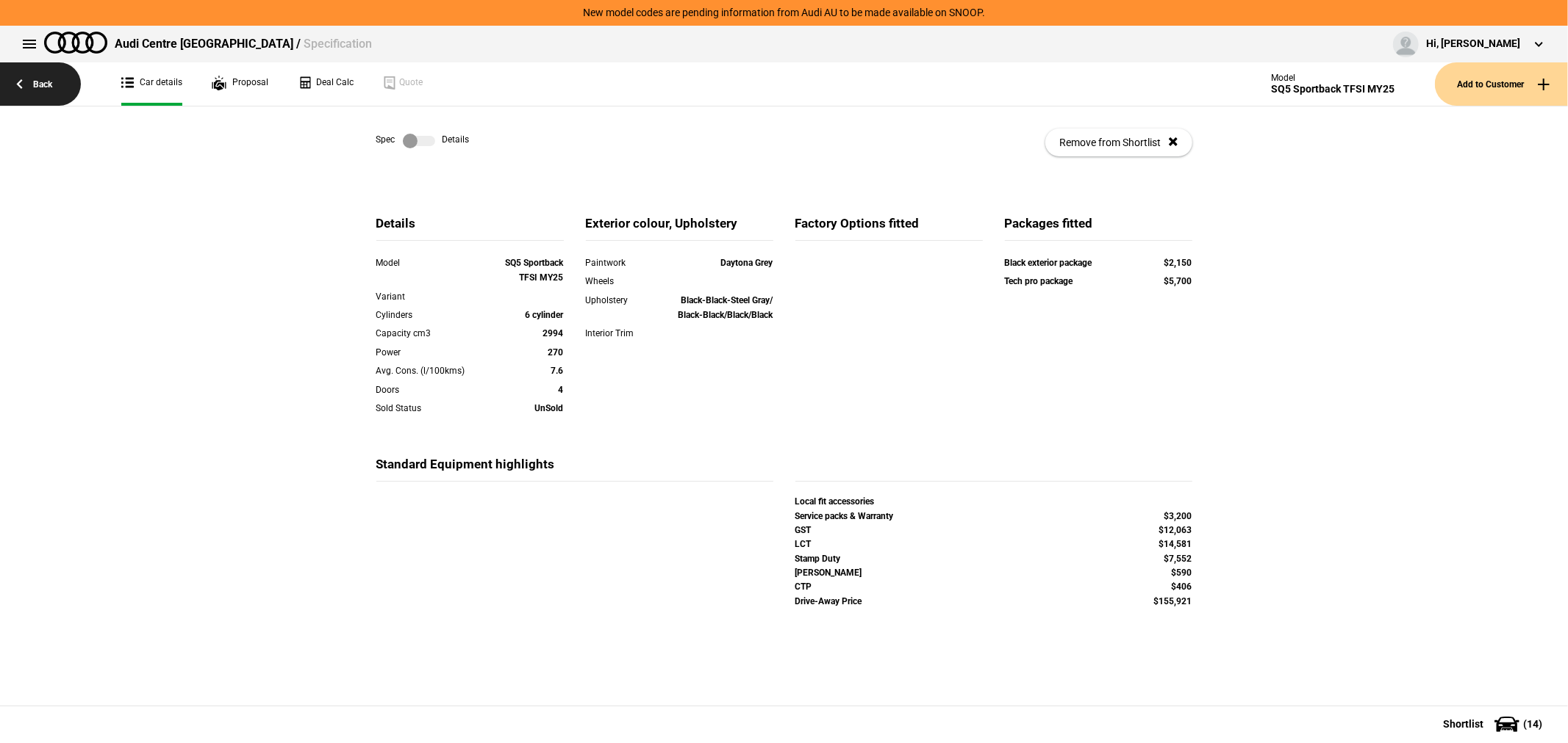
click at [31, 79] on link "Back" at bounding box center [41, 84] width 81 height 44
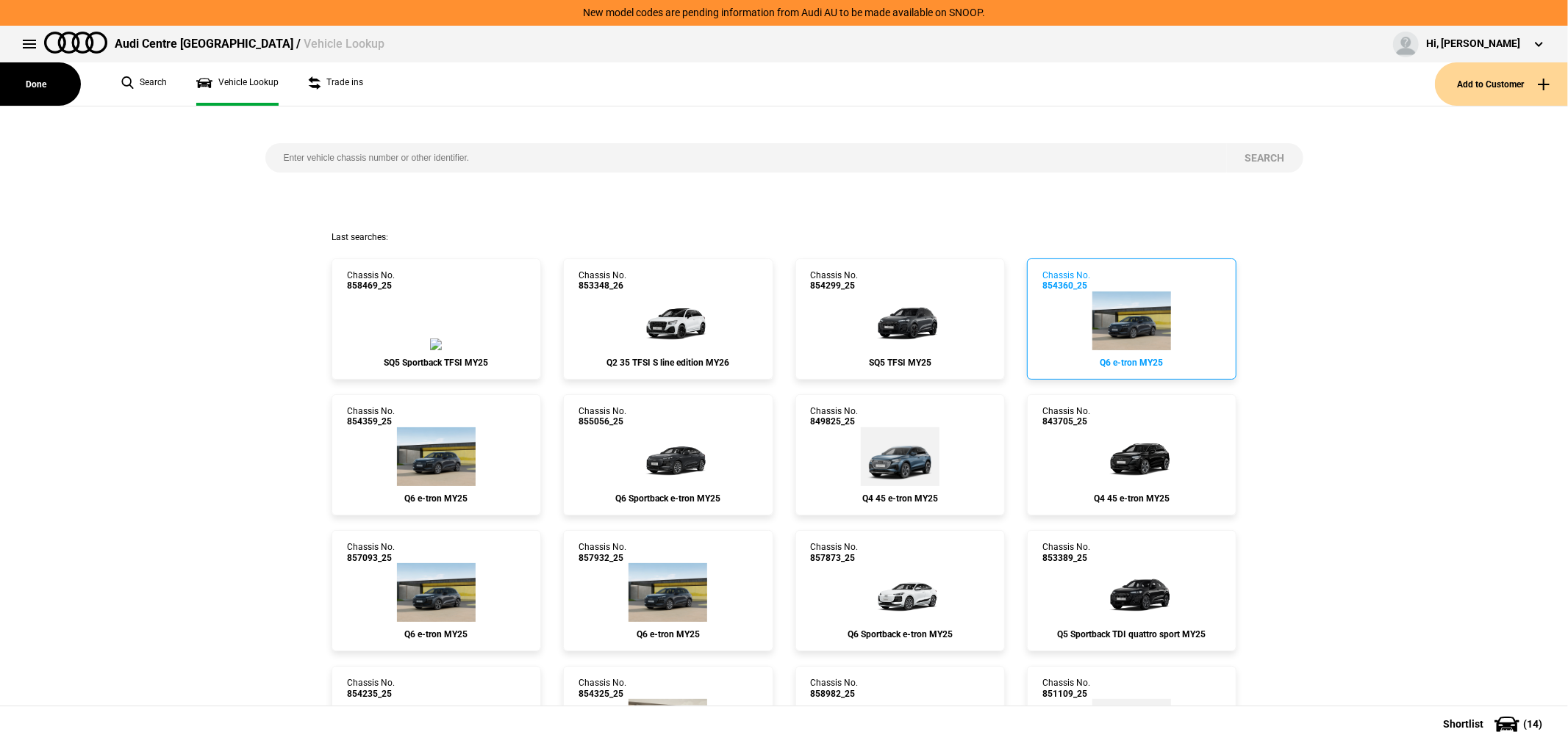
click at [1172, 328] on link "Chassis No. 854360_25 Q6 e-tron MY25" at bounding box center [1131, 319] width 210 height 122
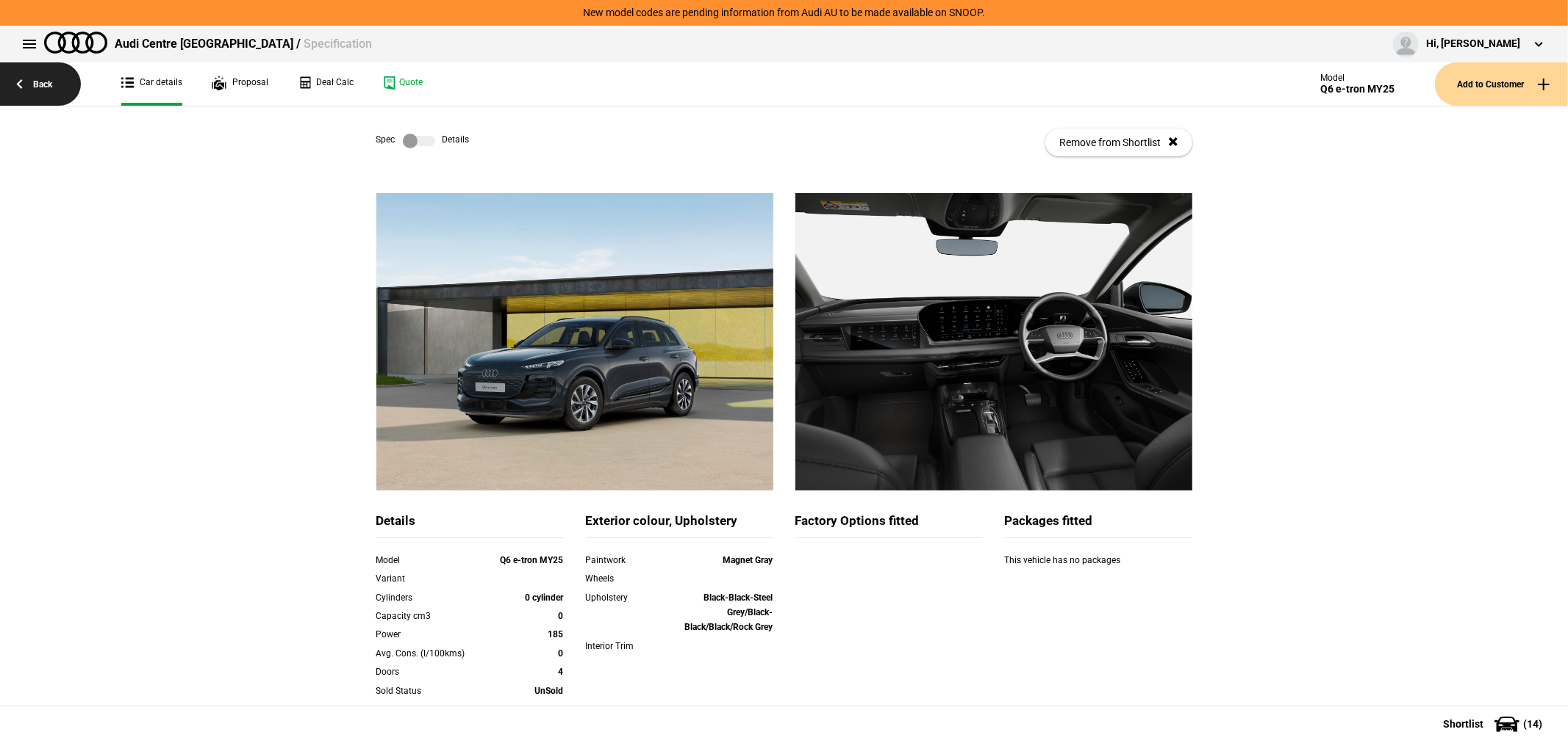
click at [39, 85] on link "Back" at bounding box center [41, 84] width 81 height 44
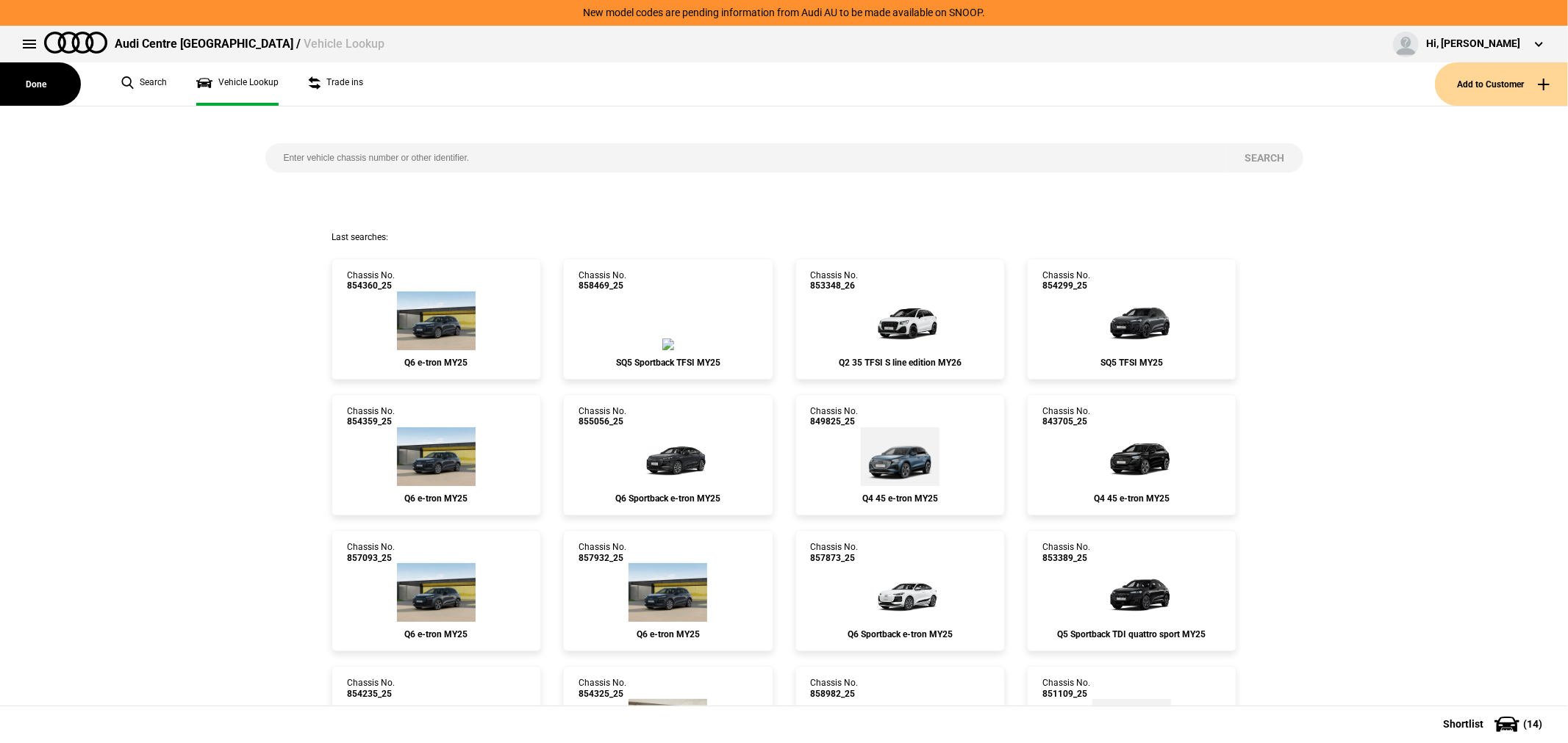
click at [547, 167] on input "search" at bounding box center [746, 157] width 961 height 29
type input "854377"
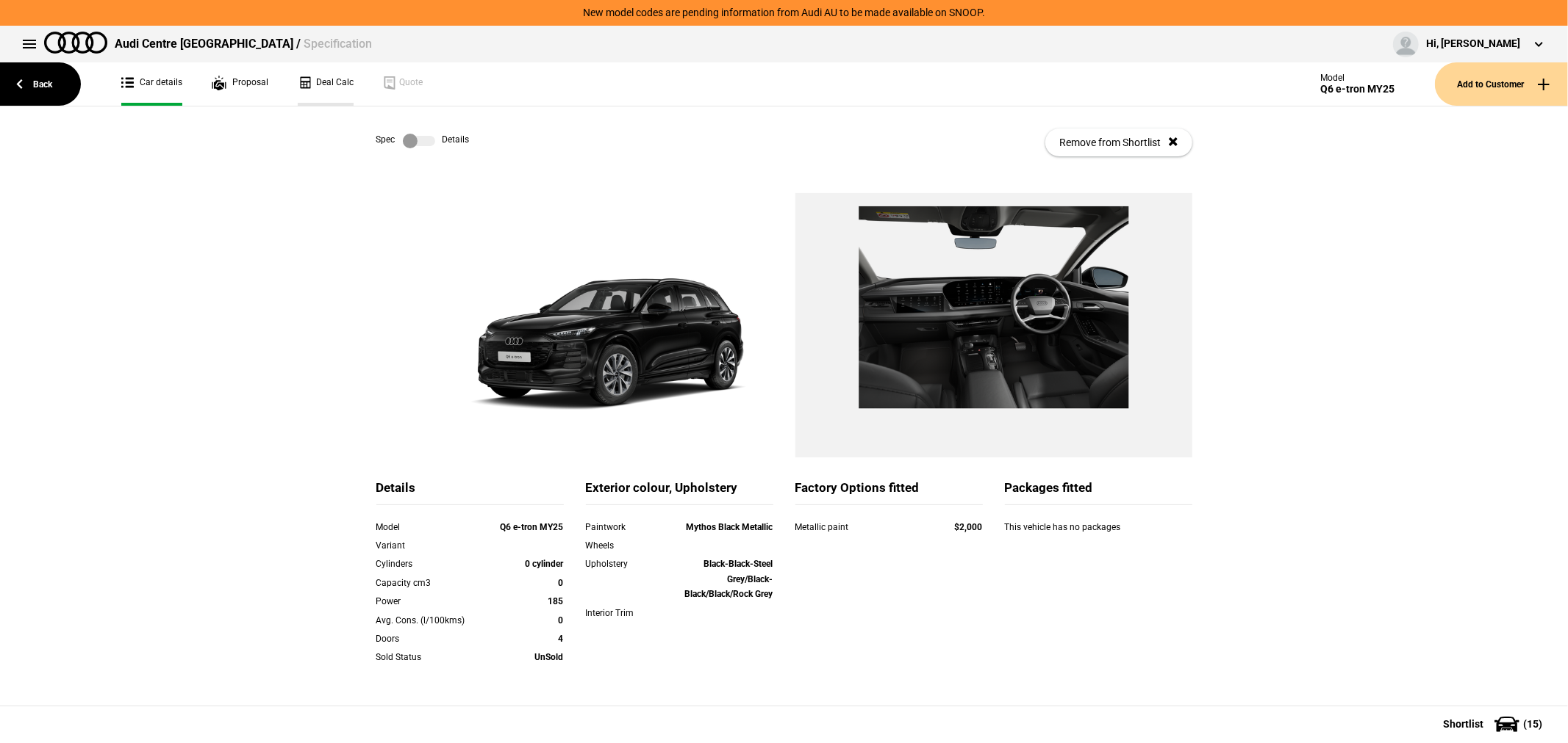
click at [327, 84] on link "Deal Calc" at bounding box center [325, 84] width 56 height 44
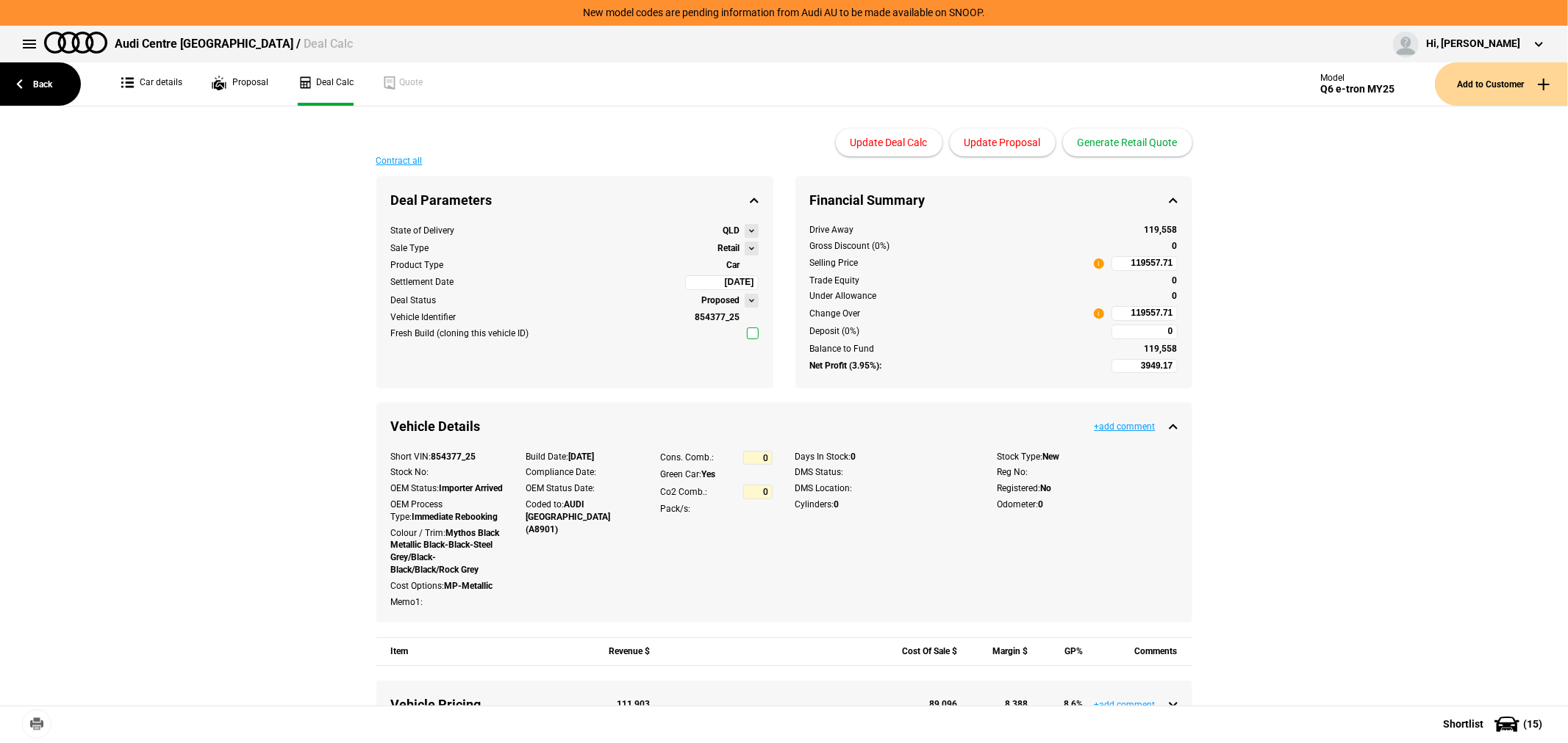
type input "119639.95"
click at [744, 245] on button at bounding box center [751, 248] width 14 height 14
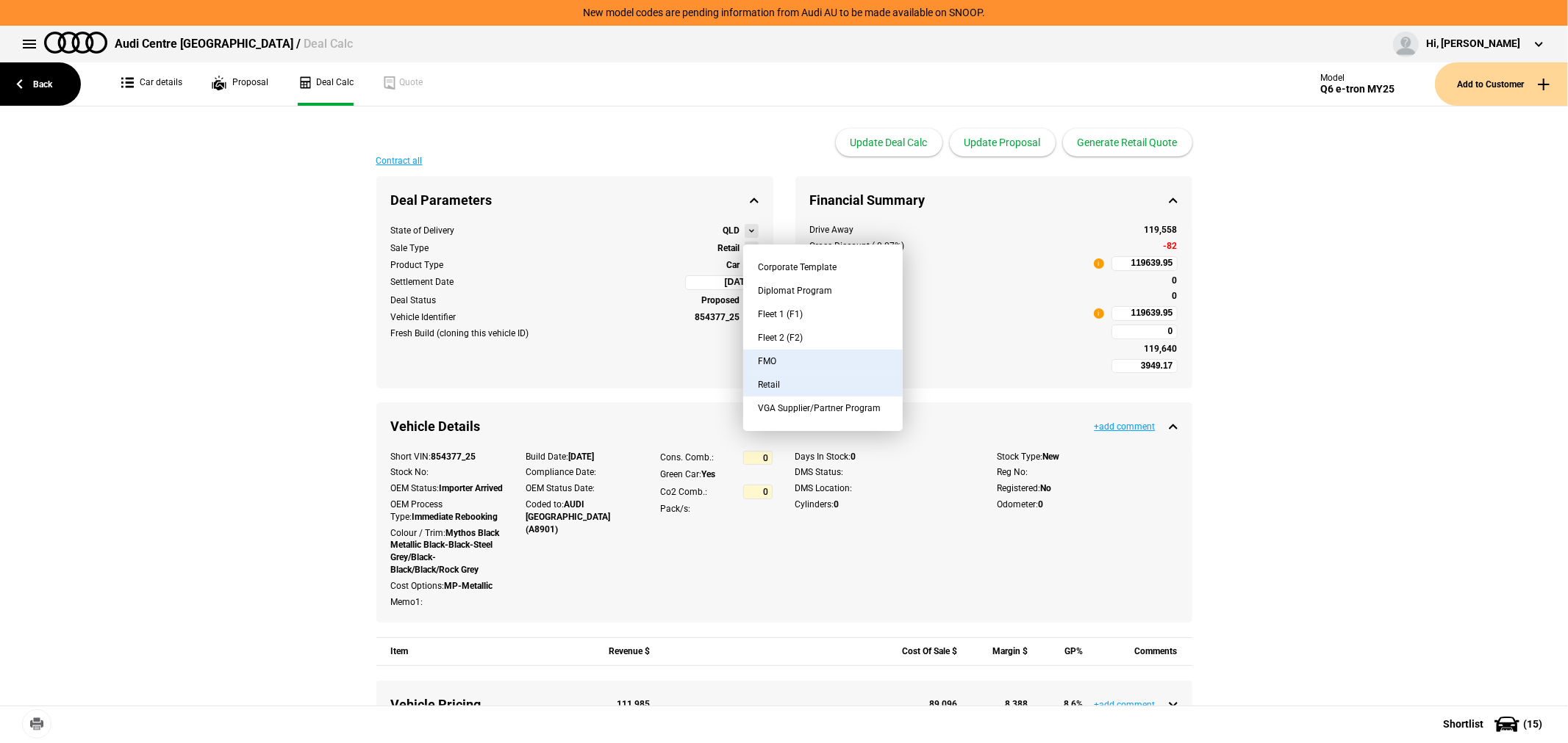
click at [802, 357] on button "FMO" at bounding box center [822, 361] width 160 height 24
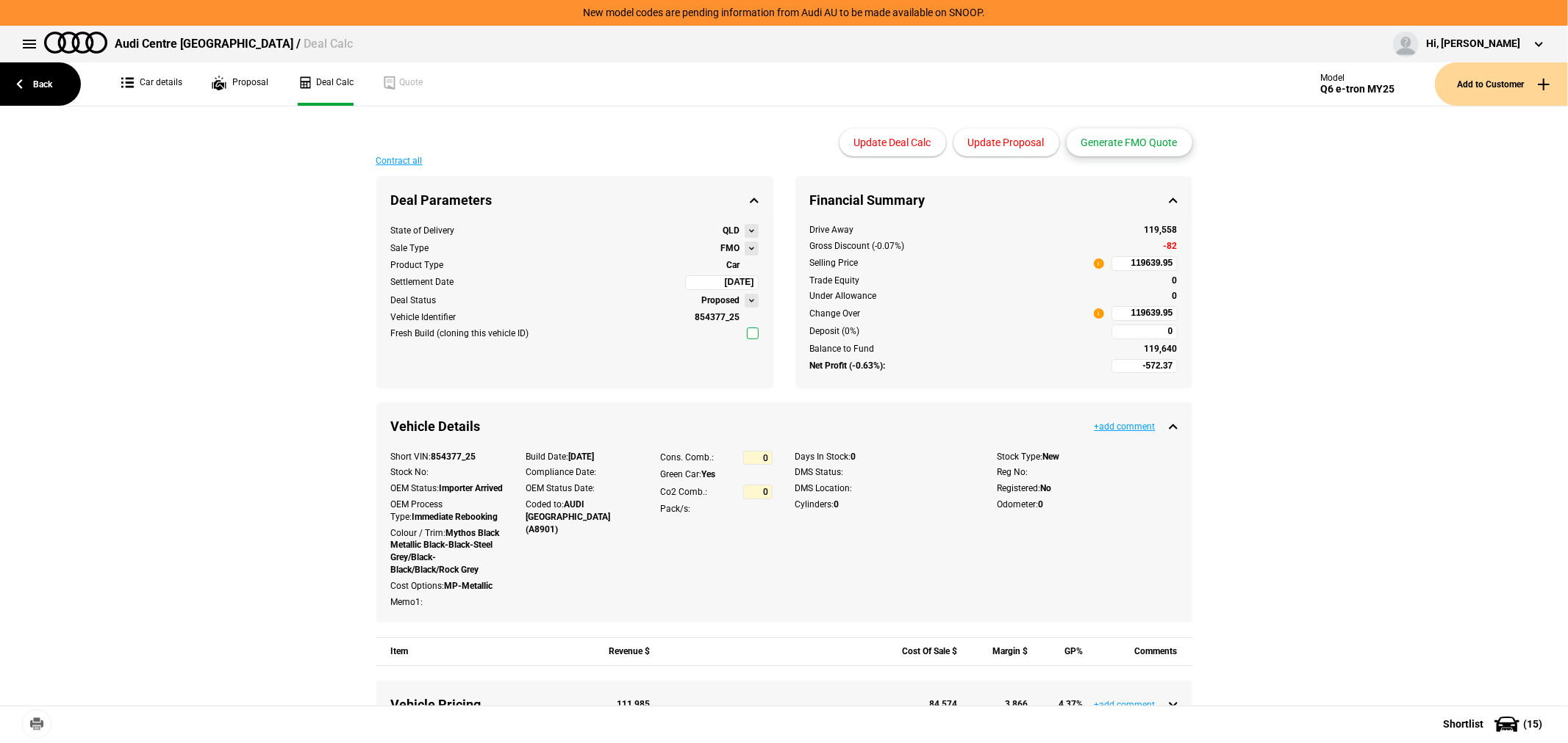
type input "-2572.37"
type input "97415.34"
type input "-5072.37"
click at [1004, 147] on button "Update Proposal" at bounding box center [1006, 142] width 106 height 28
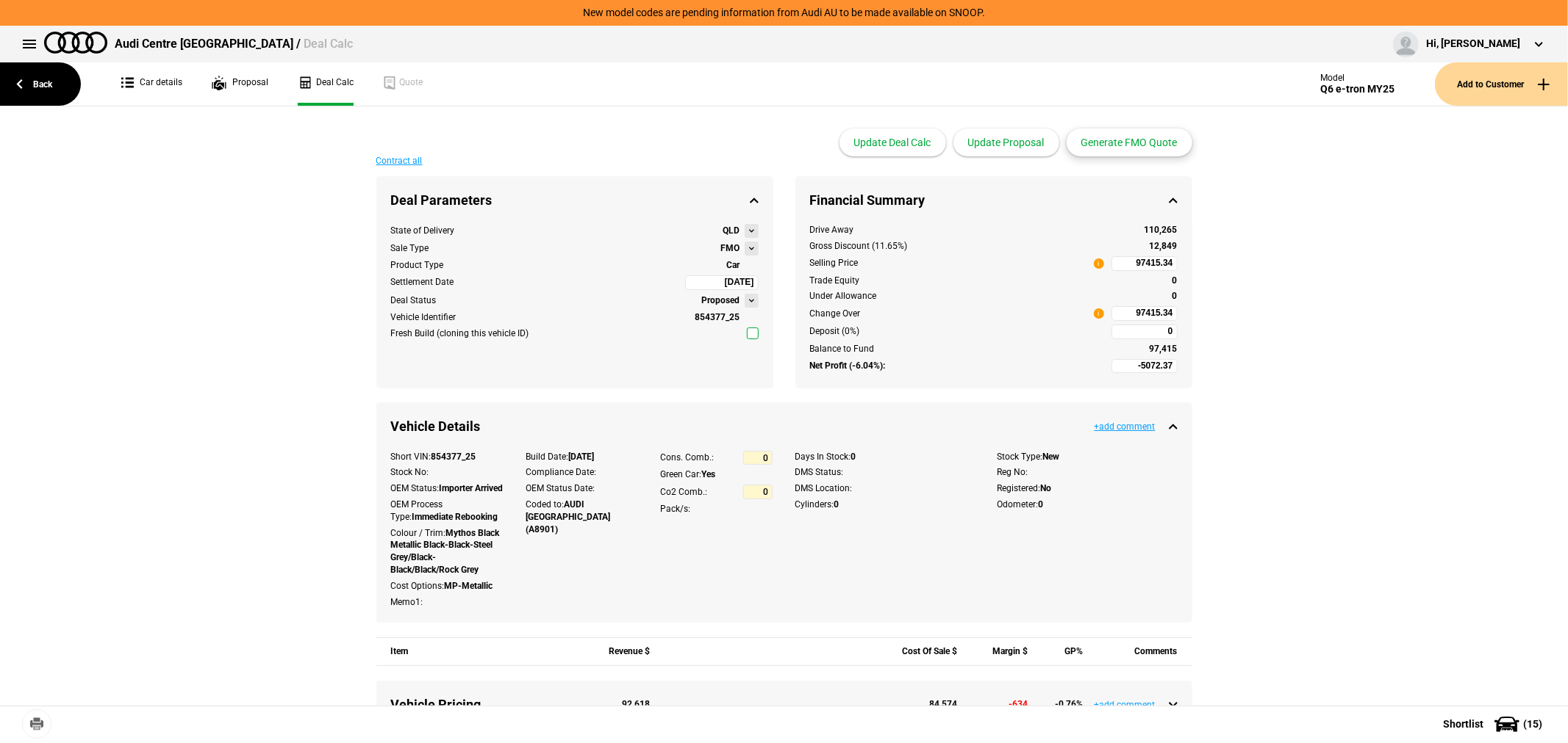
click at [1121, 141] on button "Generate FMO Quote" at bounding box center [1129, 142] width 125 height 28
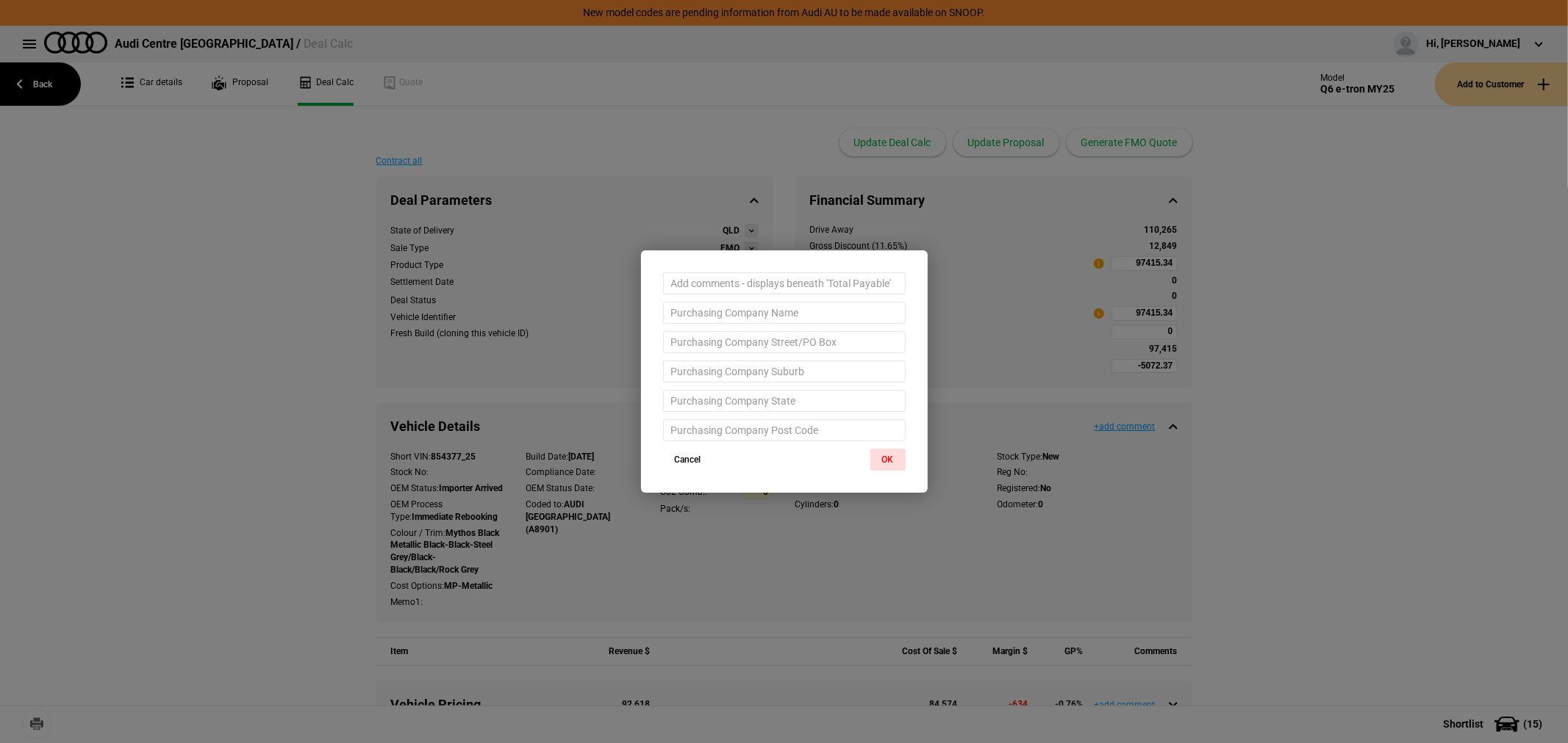
click at [869, 454] on div "Cancel OK" at bounding box center [784, 471] width 287 height 44
click at [898, 463] on button "OK" at bounding box center [888, 459] width 35 height 22
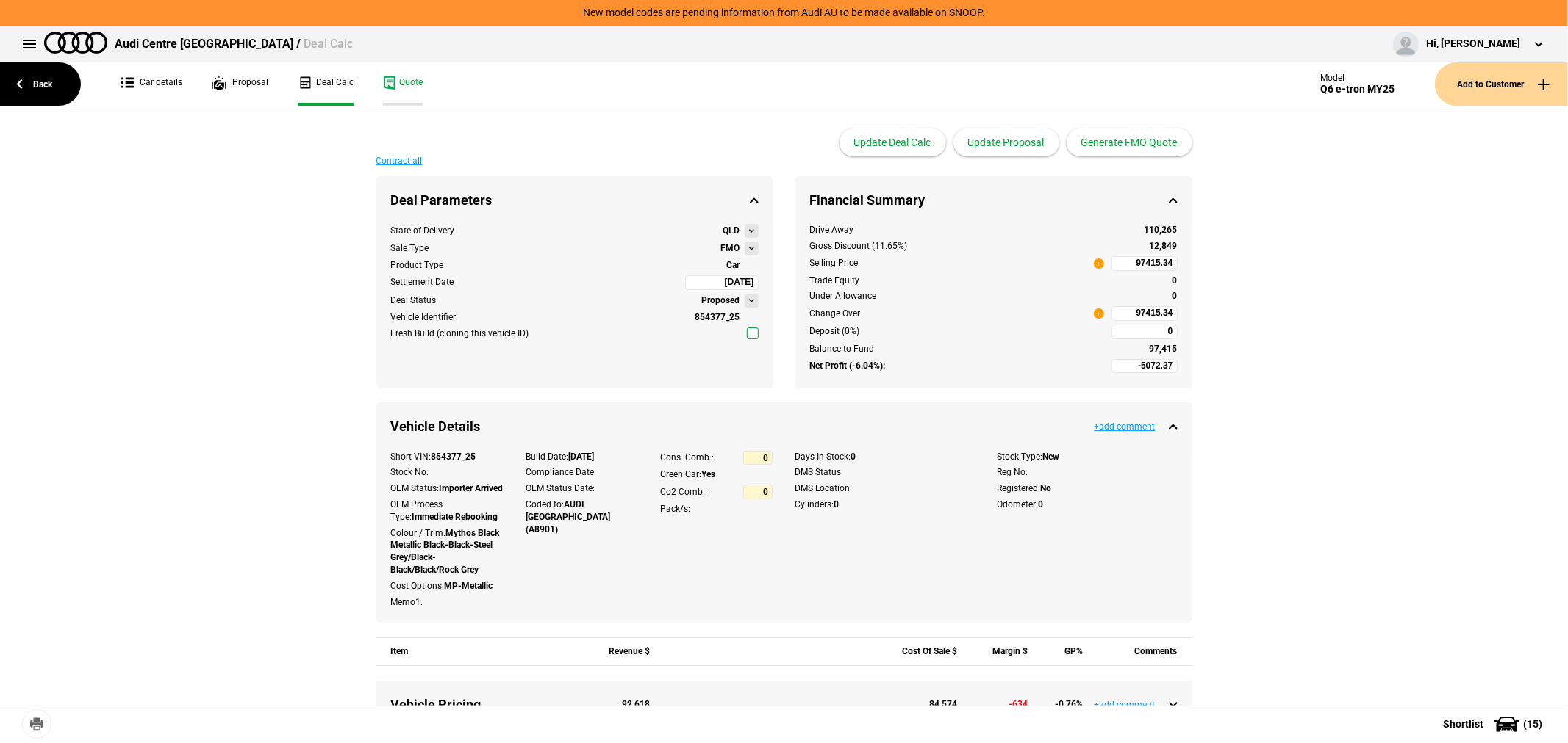
click at [406, 74] on link "Quote" at bounding box center [403, 84] width 40 height 44
